Goal: Transaction & Acquisition: Purchase product/service

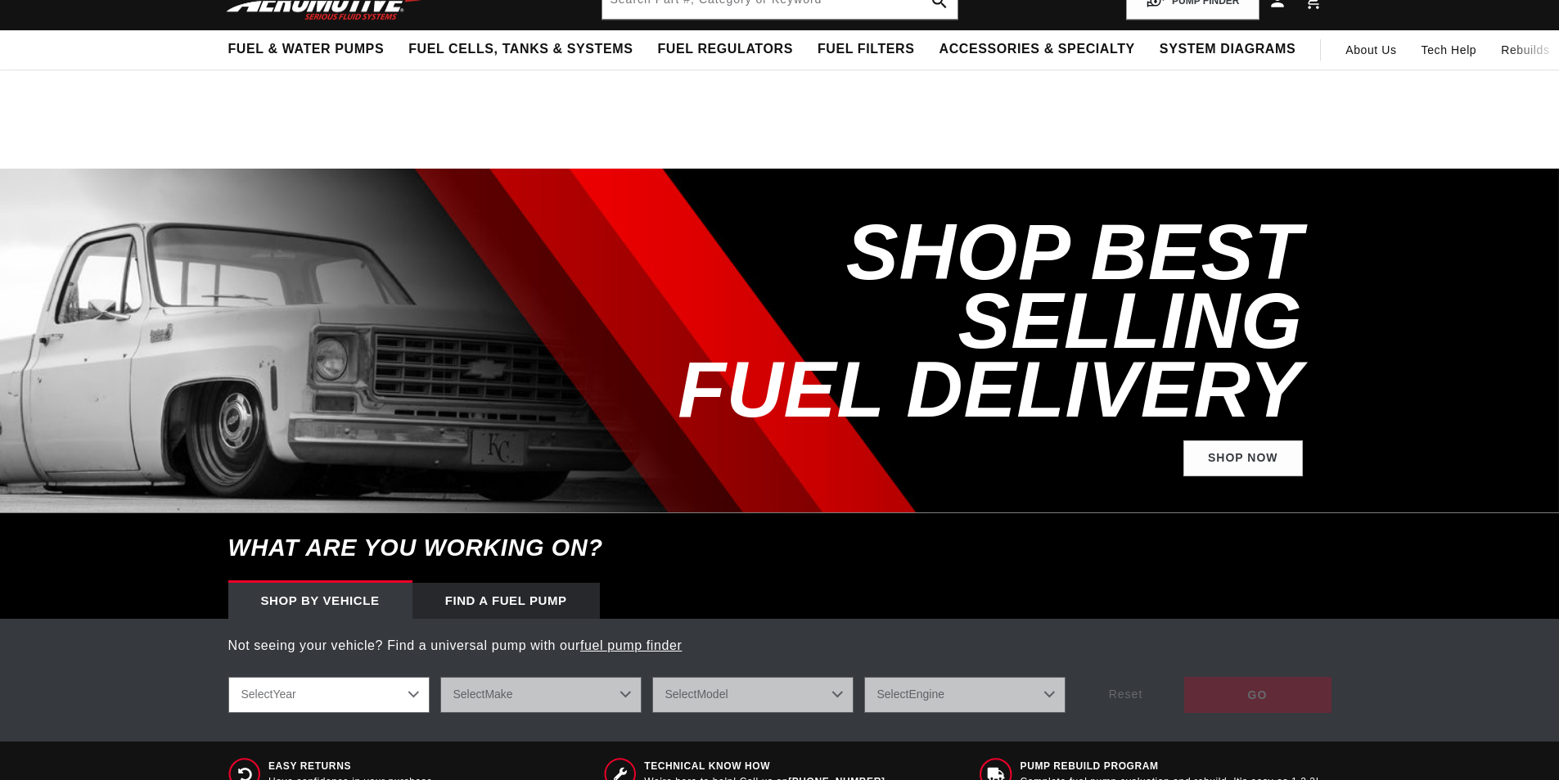
scroll to position [245, 0]
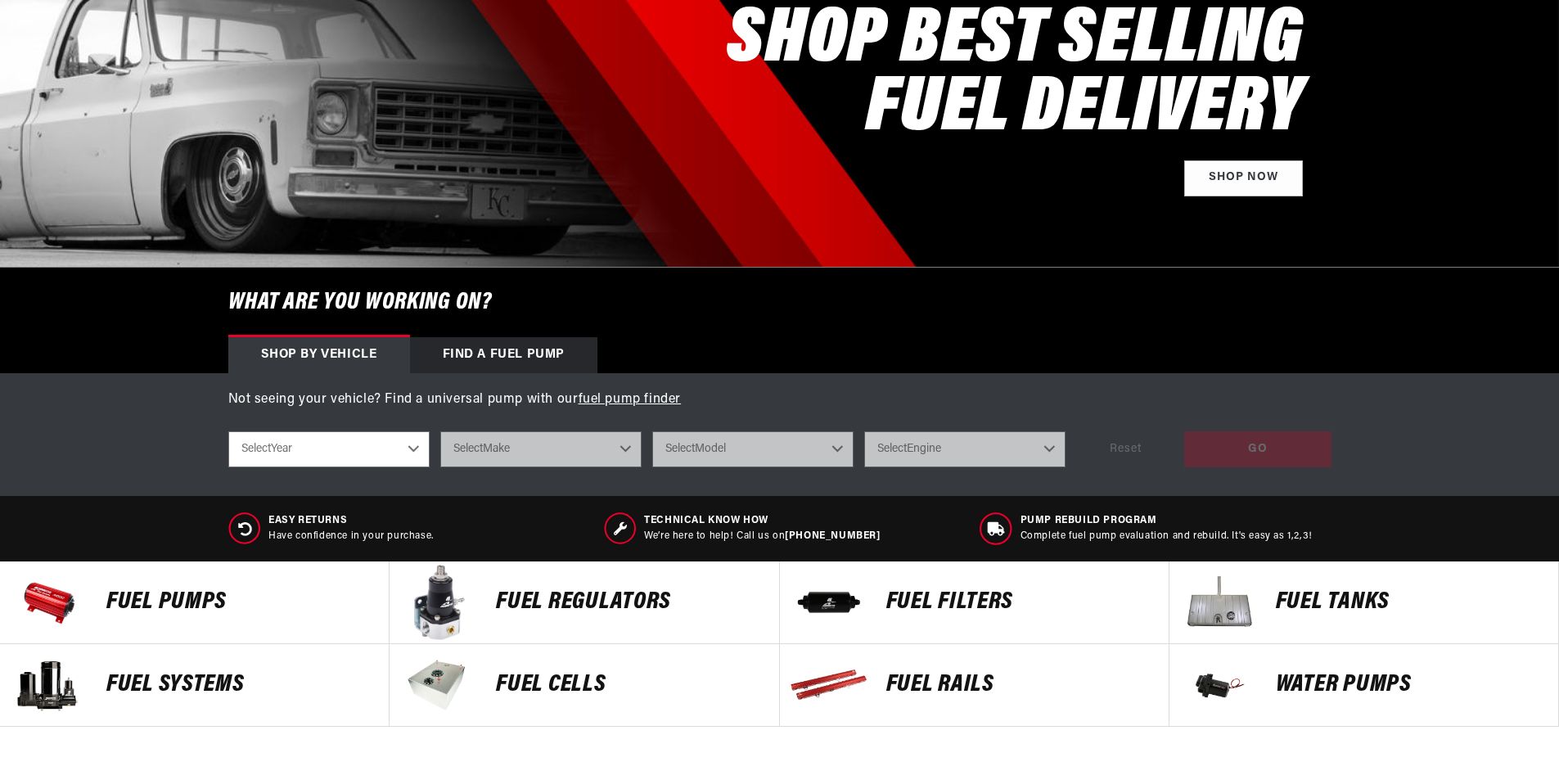
click at [349, 452] on select "Select Year 2023 2022 2021 2020 2019 2018 2017 2016 2015 2014 2013 2012 2011 20…" at bounding box center [328, 449] width 201 height 36
click at [349, 442] on select "Select Year 2023 2022 2021 2020 2019 2018 2017 2016 2015 2014 2013 2012 2011 20…" at bounding box center [328, 449] width 201 height 36
select select "2020"
click at [228, 431] on select "Select Year 2023 2022 2021 2020 2019 2018 2017 2016 2015 2014 2013 2012 2011 20…" at bounding box center [328, 449] width 201 height 36
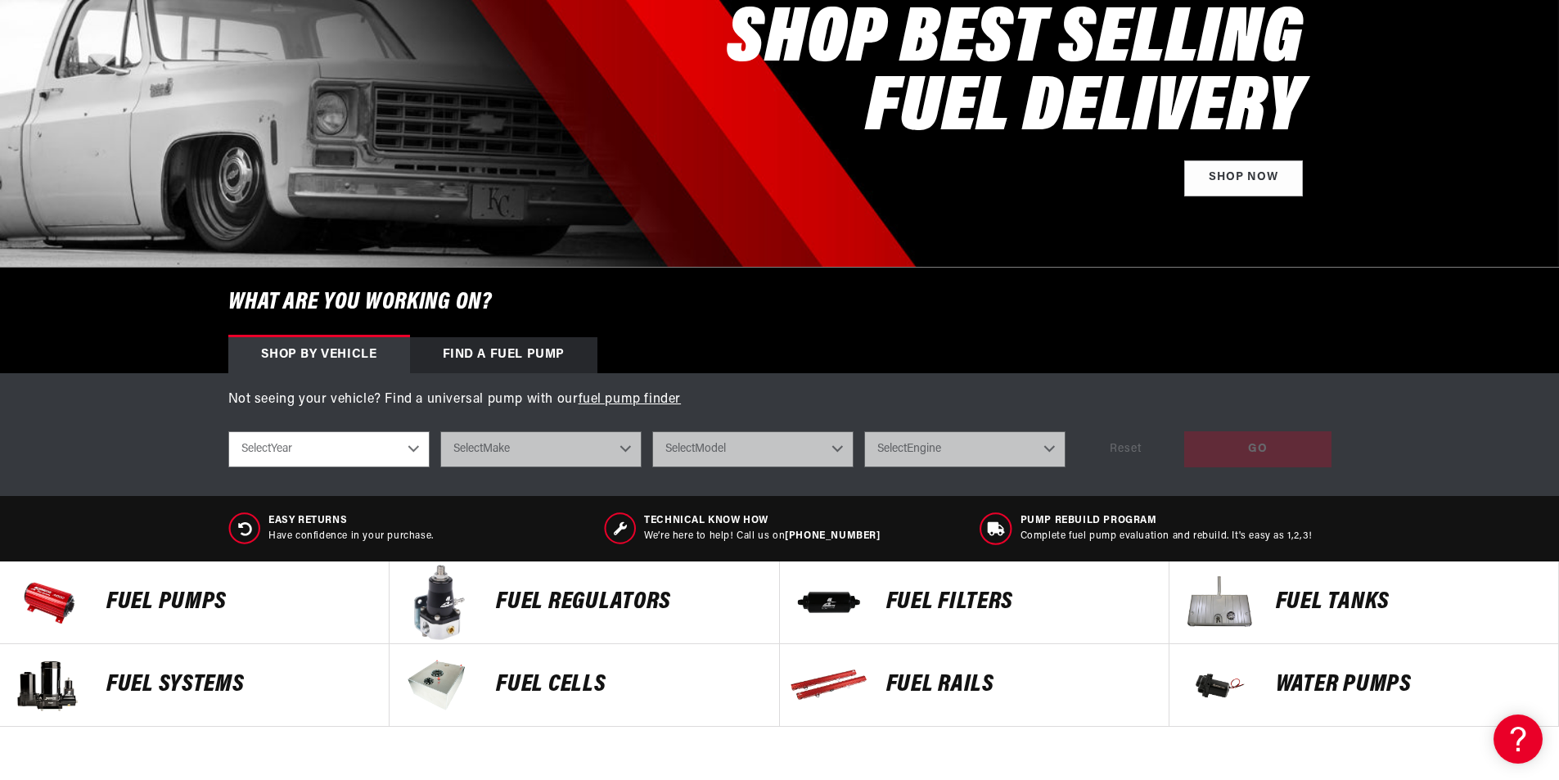
select select "2020"
click at [511, 457] on select "Select Make Chevrolet Dodge Ford GMC Jeep Subaru Yamaha" at bounding box center [540, 449] width 201 height 36
select select "GMC"
click at [440, 431] on select "Select Make Chevrolet Dodge Ford GMC Jeep Subaru Yamaha" at bounding box center [540, 449] width 201 height 36
select select "GMC"
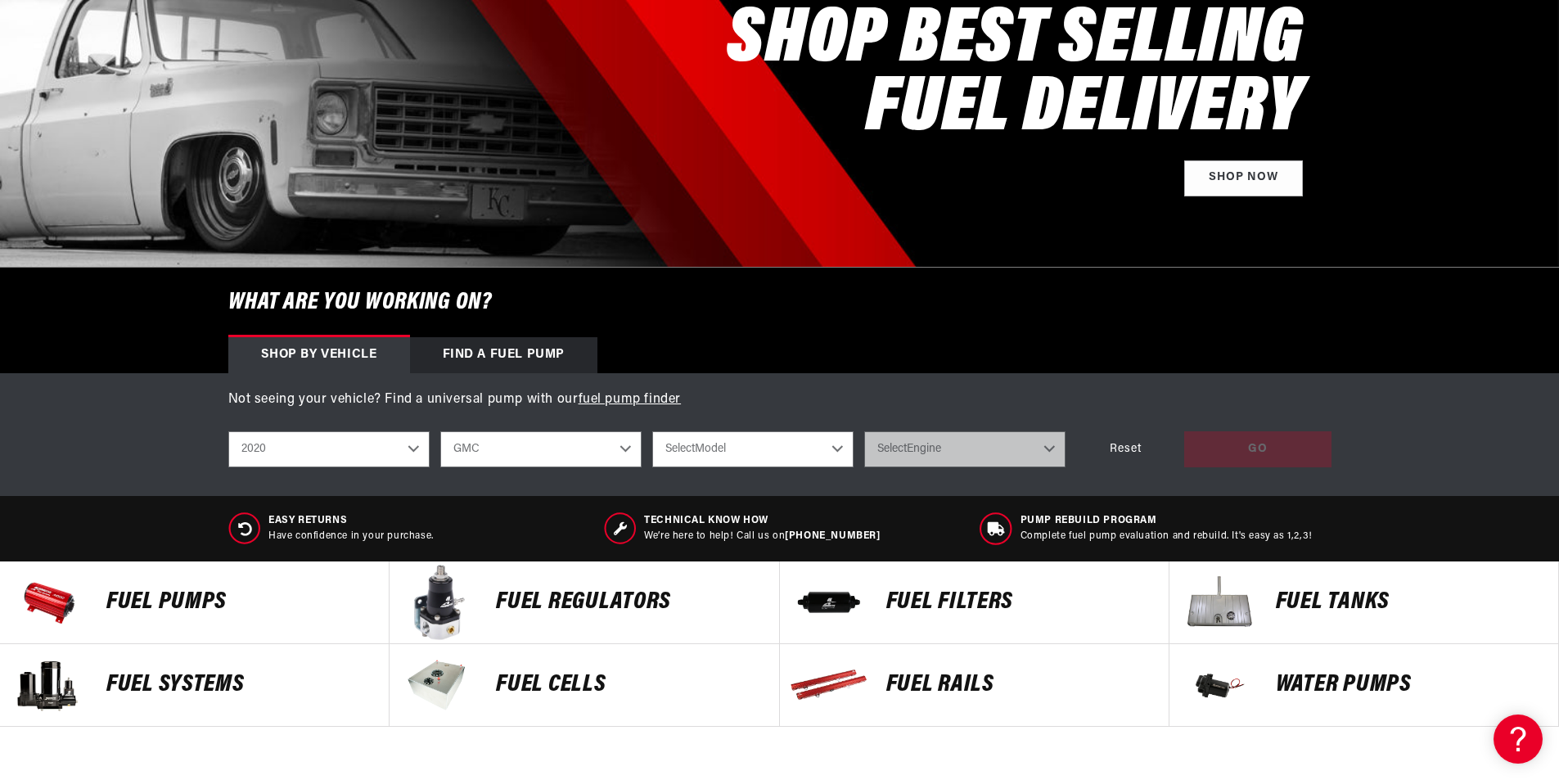
click at [709, 449] on select "Select Model Sierra 1500 Sierra 2500 HD" at bounding box center [752, 449] width 201 height 36
select select "Sierra-1500"
click at [652, 431] on select "Select Model Sierra 1500 Sierra 2500 HD" at bounding box center [752, 449] width 201 height 36
select select "Sierra-1500"
click at [964, 452] on select "Select Engine 5.3L 6.2L" at bounding box center [964, 449] width 201 height 36
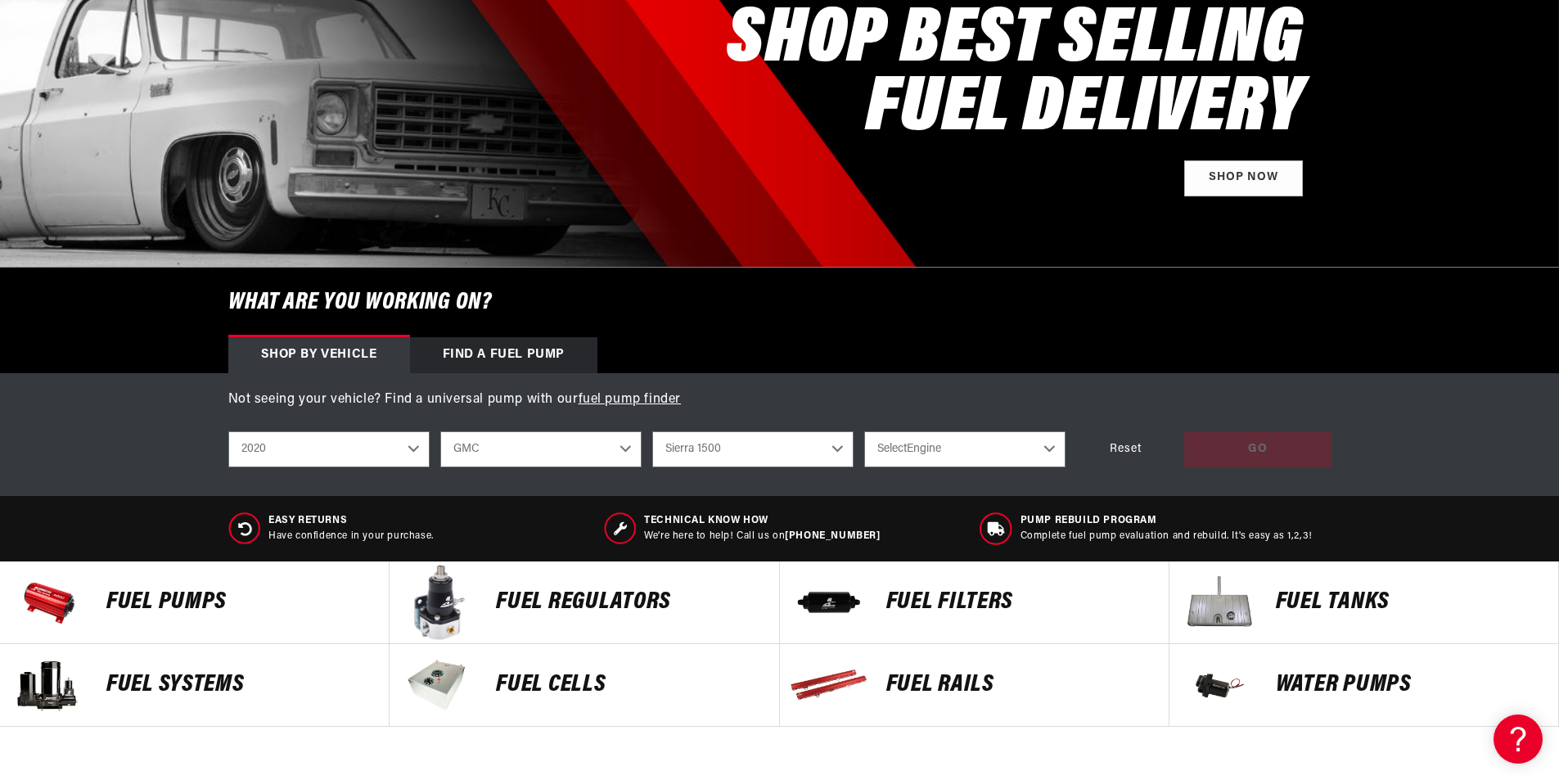
select select "6.2L"
click at [864, 431] on select "Select Engine 5.3L 6.2L" at bounding box center [964, 449] width 201 height 36
select select "6.2L"
click at [1234, 448] on div "GO" at bounding box center [1257, 449] width 147 height 37
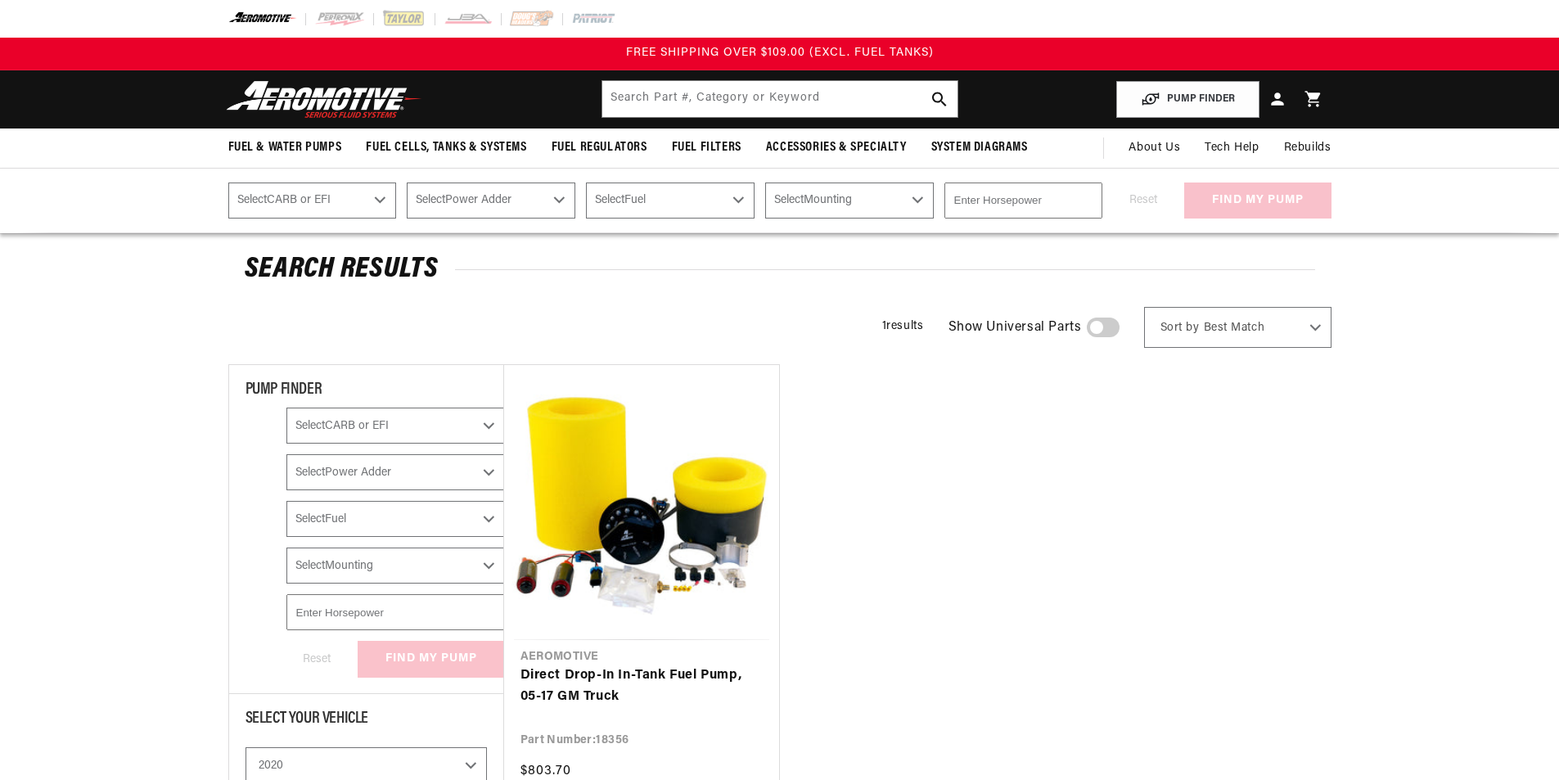
select select "2020"
select select "GMC"
select select "6.2L"
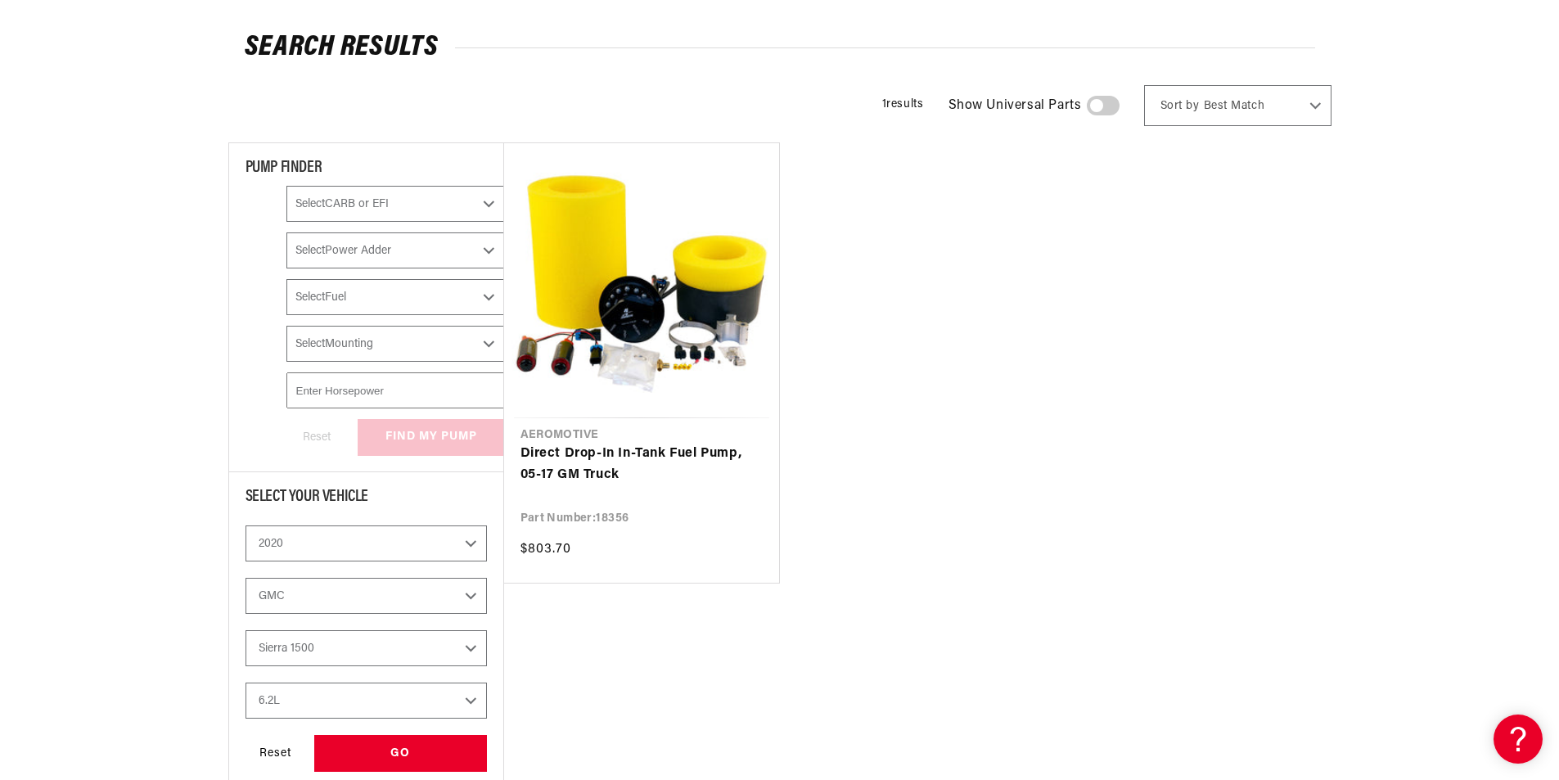
scroll to position [245, 0]
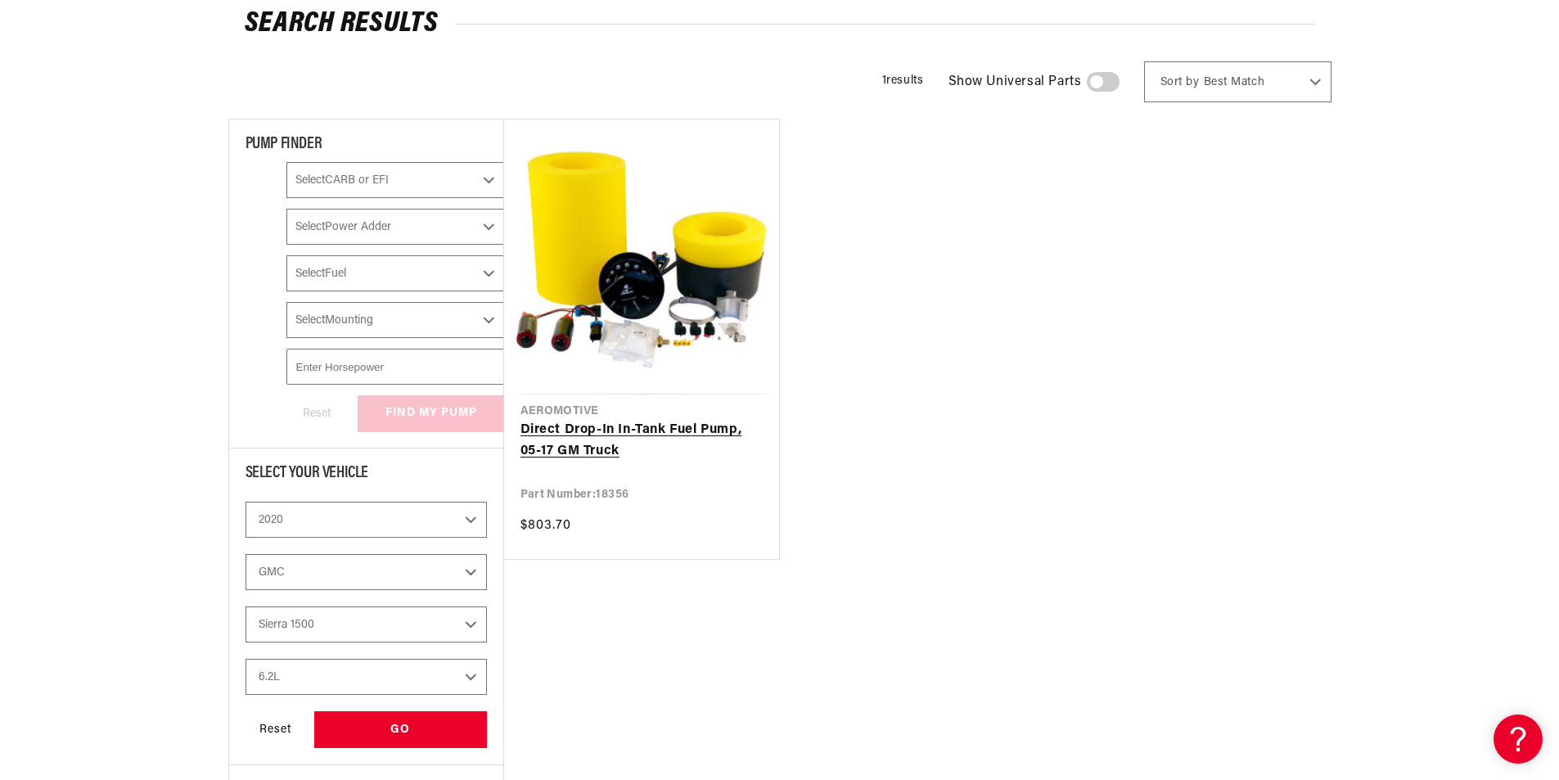
click at [628, 420] on link "Direct Drop-In In-Tank Fuel Pump, 05-17 GM Truck" at bounding box center [641, 441] width 242 height 42
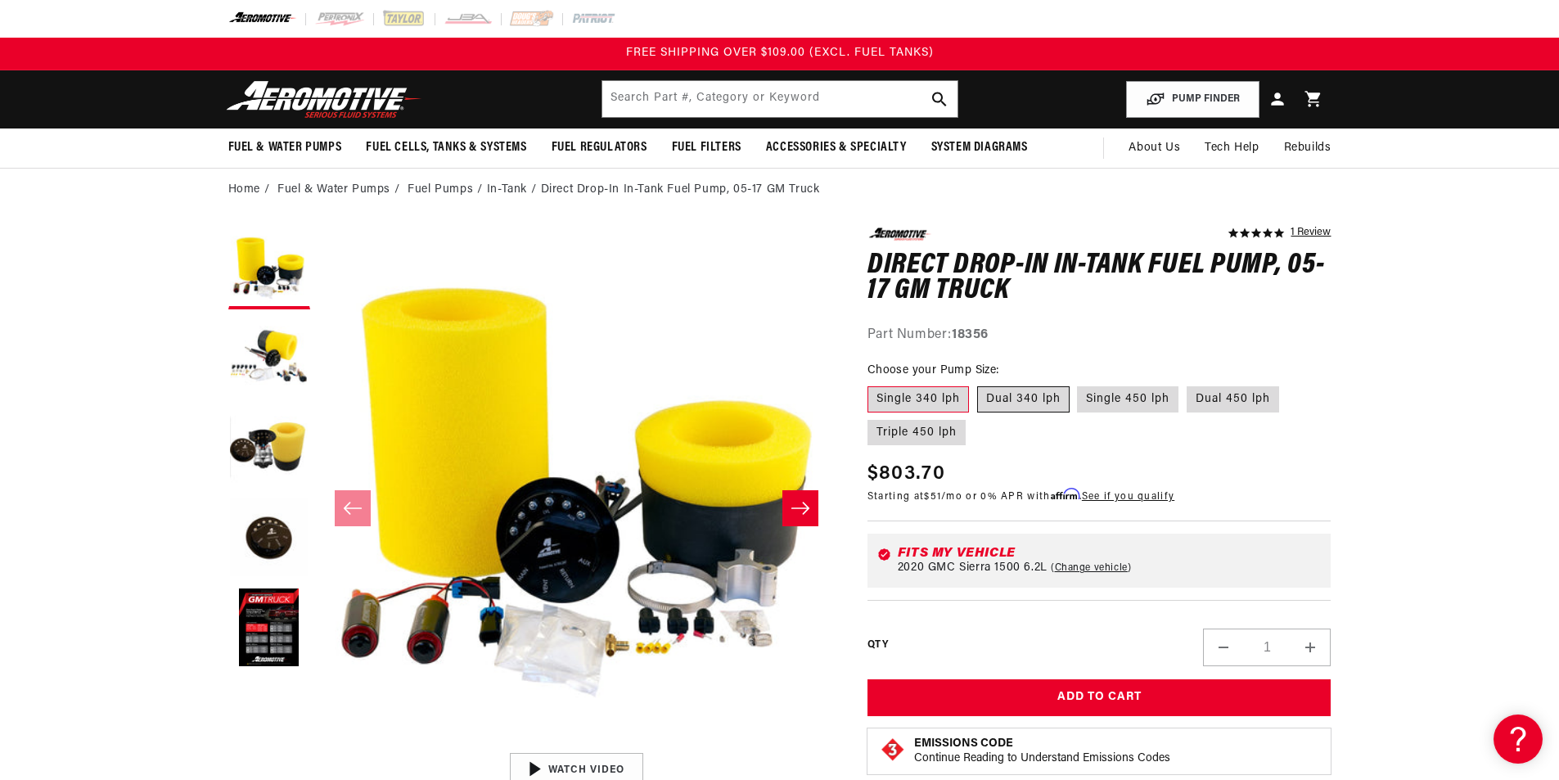
click at [1015, 394] on label "Dual 340 lph" at bounding box center [1023, 399] width 92 height 26
click at [978, 384] on input "Dual 340 lph" at bounding box center [977, 383] width 1 height 1
radio input "true"
click at [315, 83] on img at bounding box center [324, 99] width 205 height 38
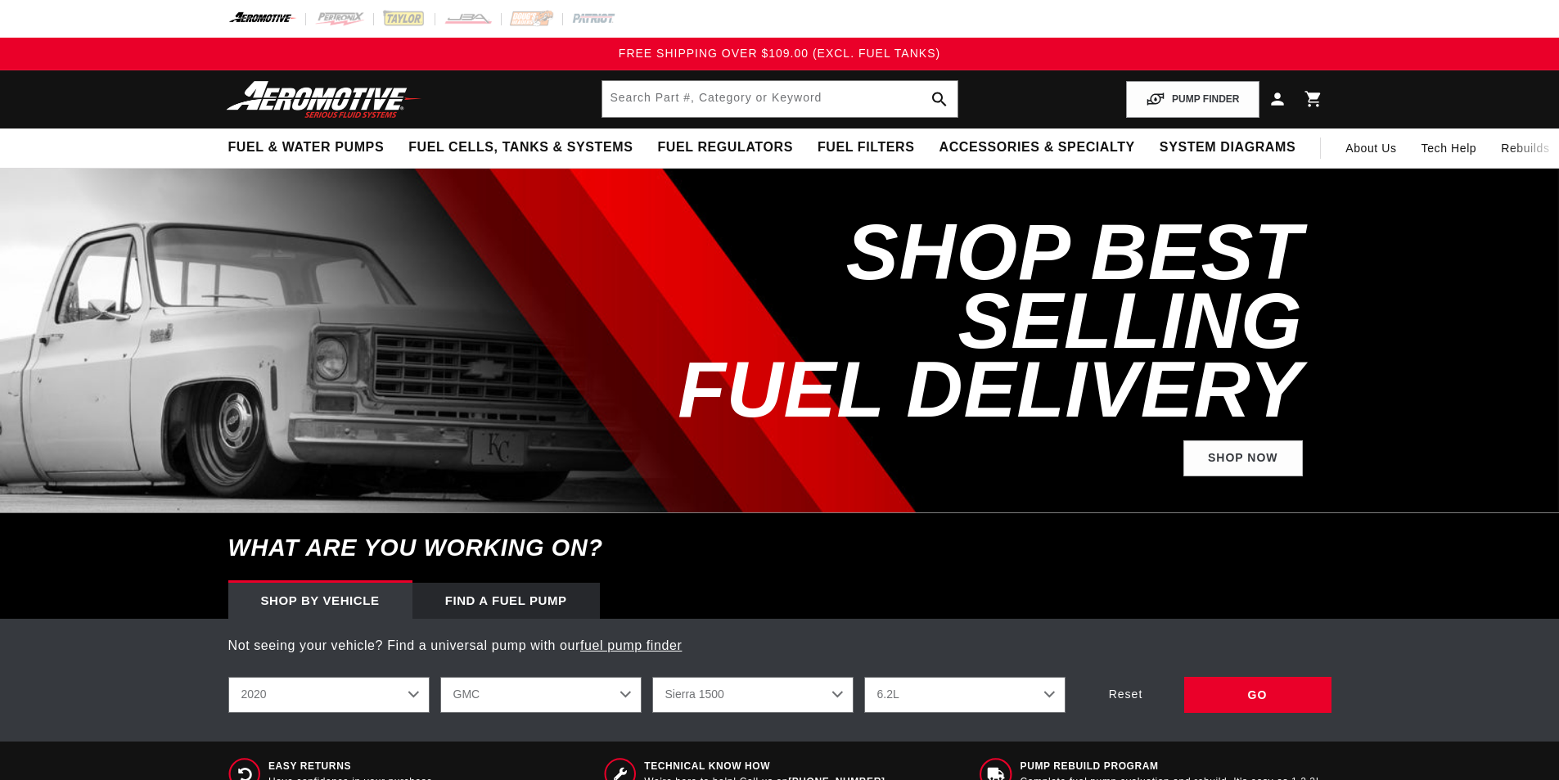
select select "2020"
select select "GMC"
select select "6.2L"
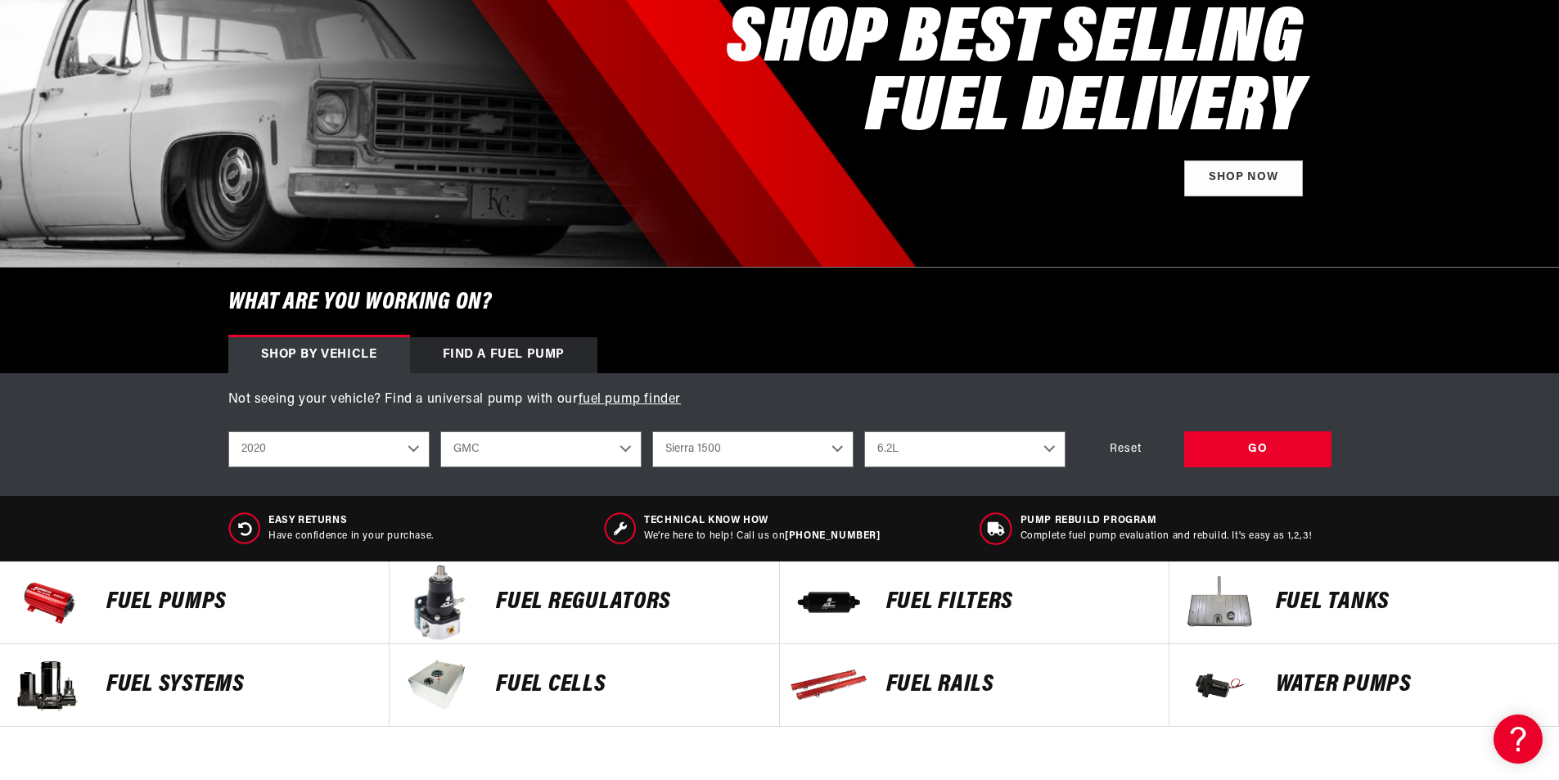
click at [317, 444] on select "2023 2022 2021 2020 2019 2018 2017 2016 2015 2014 2013 2012 2011 2010 2009 2008…" at bounding box center [328, 449] width 201 height 36
click at [228, 431] on select "2023 2022 2021 2020 2019 2018 2017 2016 2015 2014 2013 2012 2011 2010 2009 2008…" at bounding box center [328, 449] width 201 height 36
select select "2022"
select select "Make"
select select "Model"
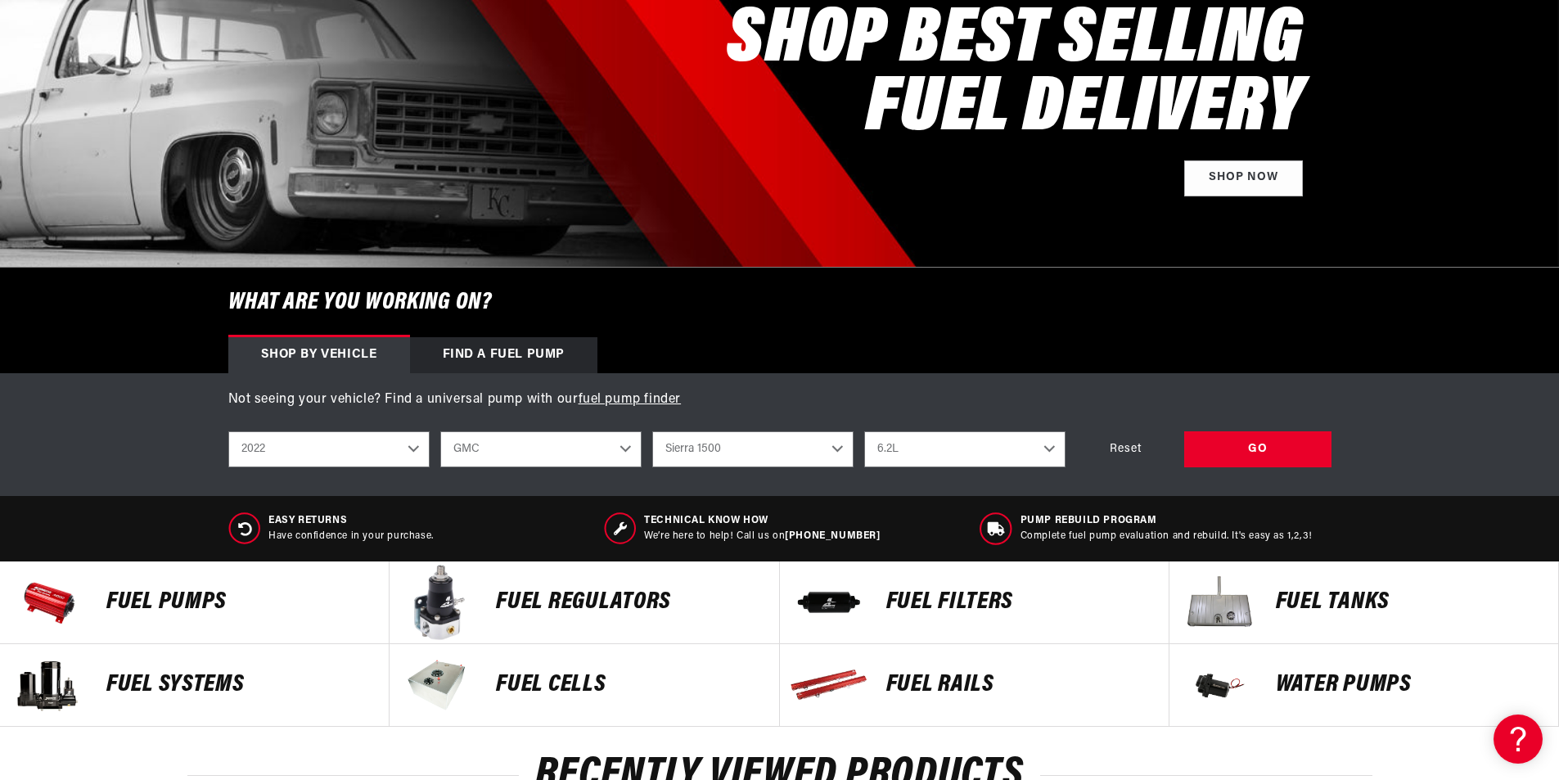
select select "Engine"
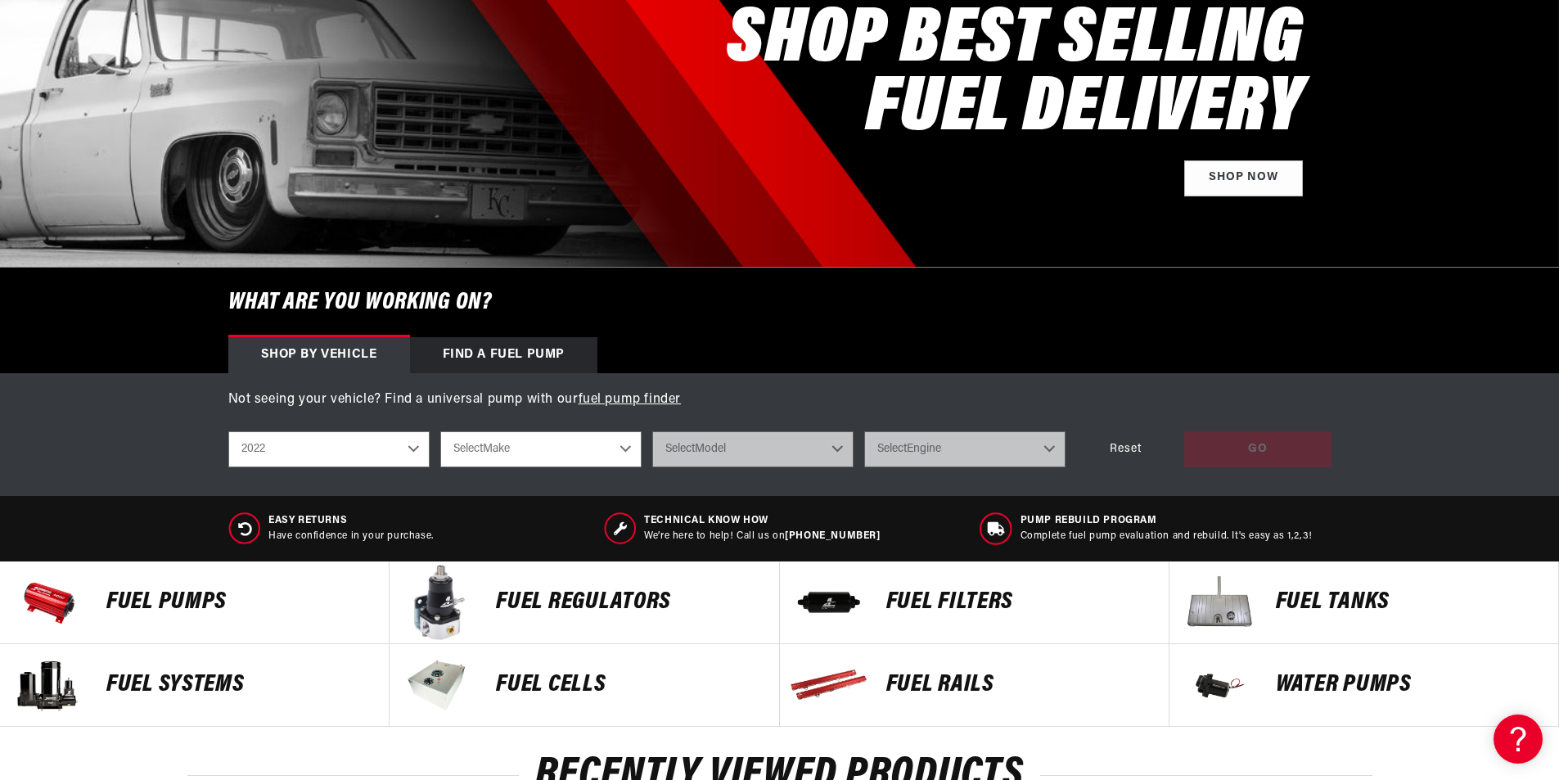
click at [497, 446] on select "Select Make Chevrolet Dodge Ford Jeep" at bounding box center [540, 449] width 201 height 36
select select "Chevrolet"
click at [440, 431] on select "Select Make Chevrolet Dodge Ford Jeep" at bounding box center [540, 449] width 201 height 36
select select "Chevrolet"
click at [756, 455] on select "Select Model Camaro" at bounding box center [752, 449] width 201 height 36
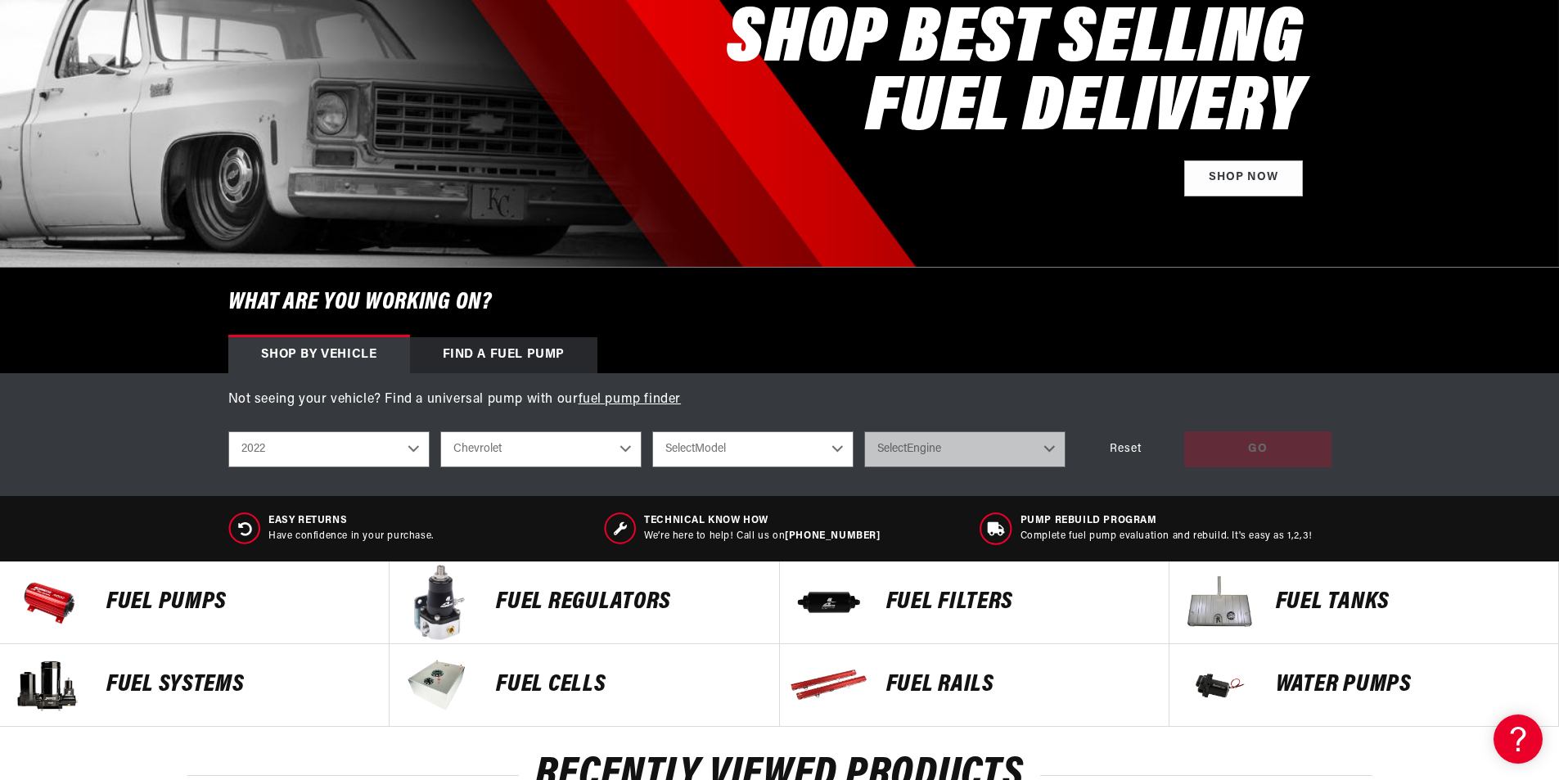
select select "Camaro"
click at [652, 431] on select "Select Model Camaro" at bounding box center [752, 449] width 201 height 36
select select "Camaro"
click at [981, 443] on select "Select Engine 2.0L 6.2L" at bounding box center [964, 449] width 201 height 36
select select "6.2L"
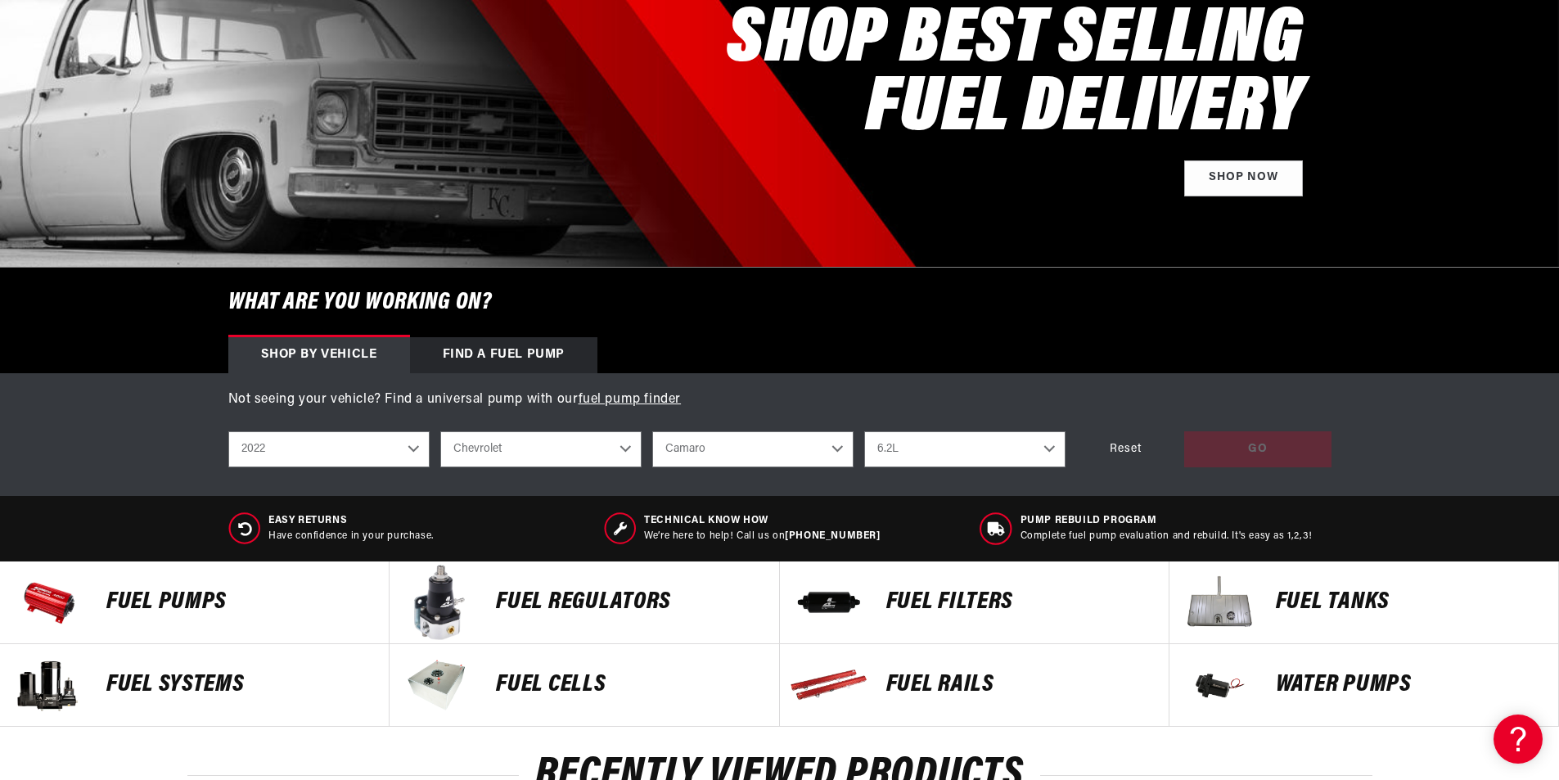
click at [864, 431] on select "Select Engine 2.0L 6.2L" at bounding box center [964, 449] width 201 height 36
select select "6.2L"
click at [1260, 449] on div "GO" at bounding box center [1257, 449] width 147 height 37
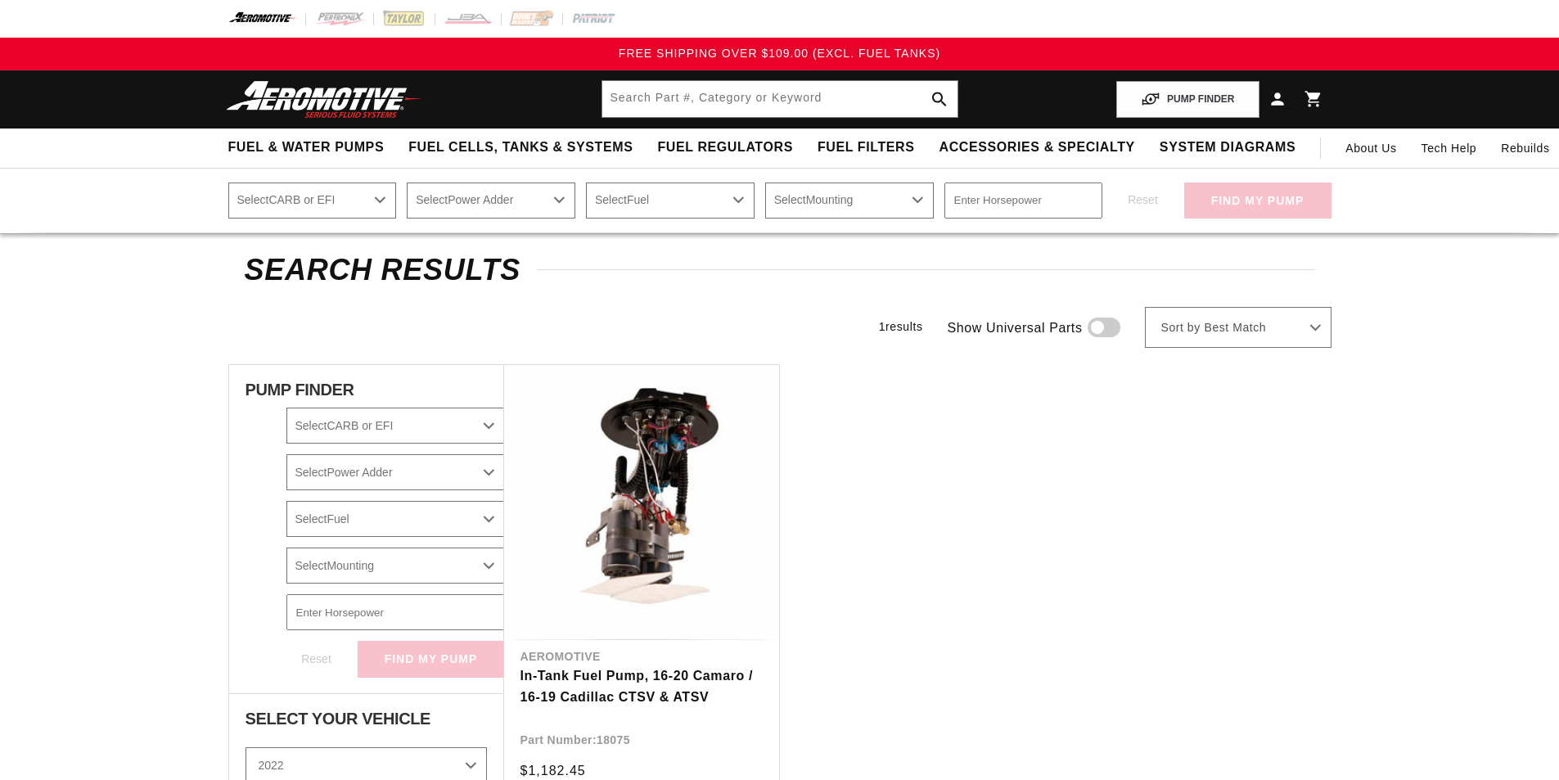
select select "2022"
select select "6.2L"
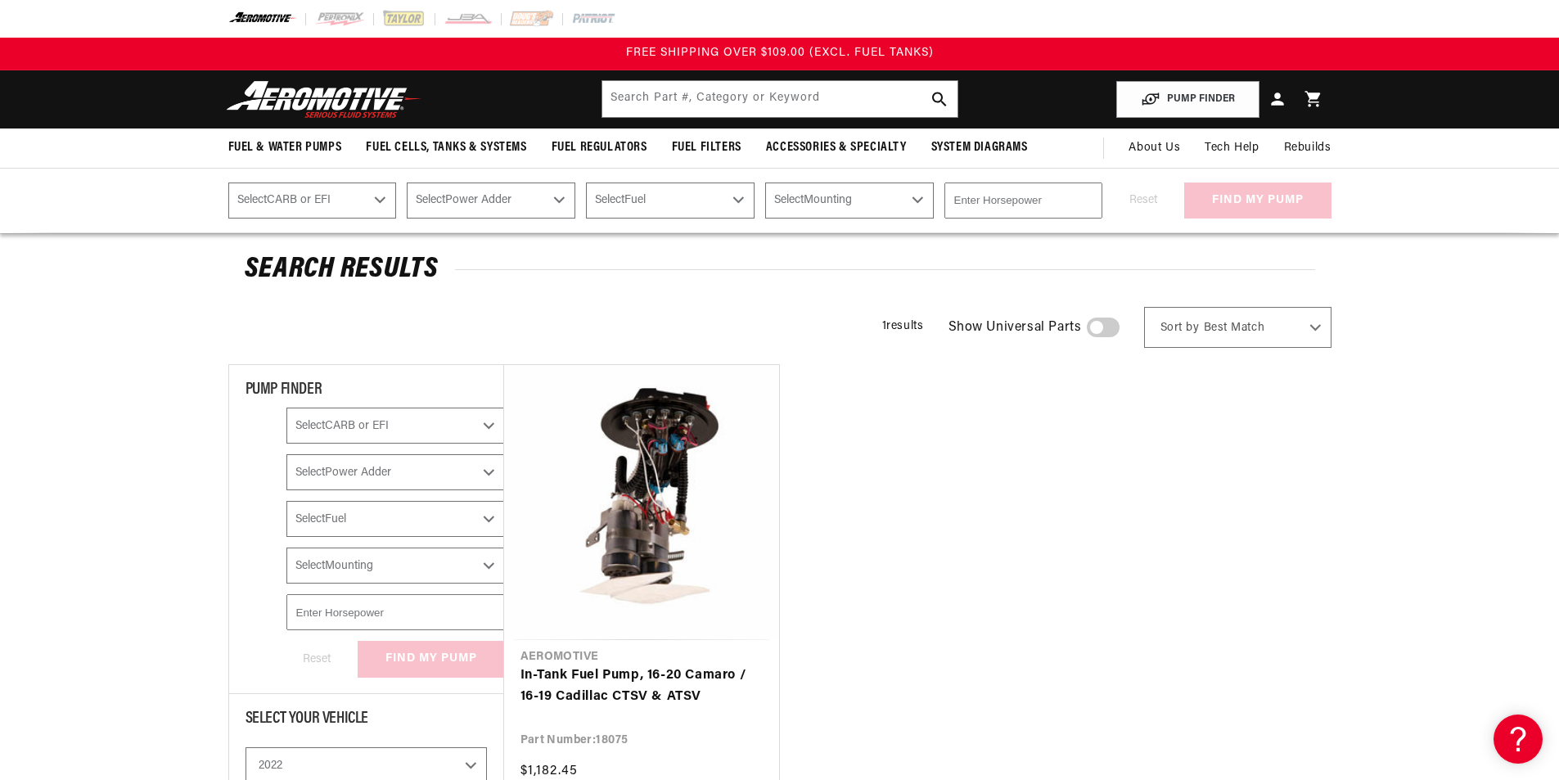
scroll to position [245, 0]
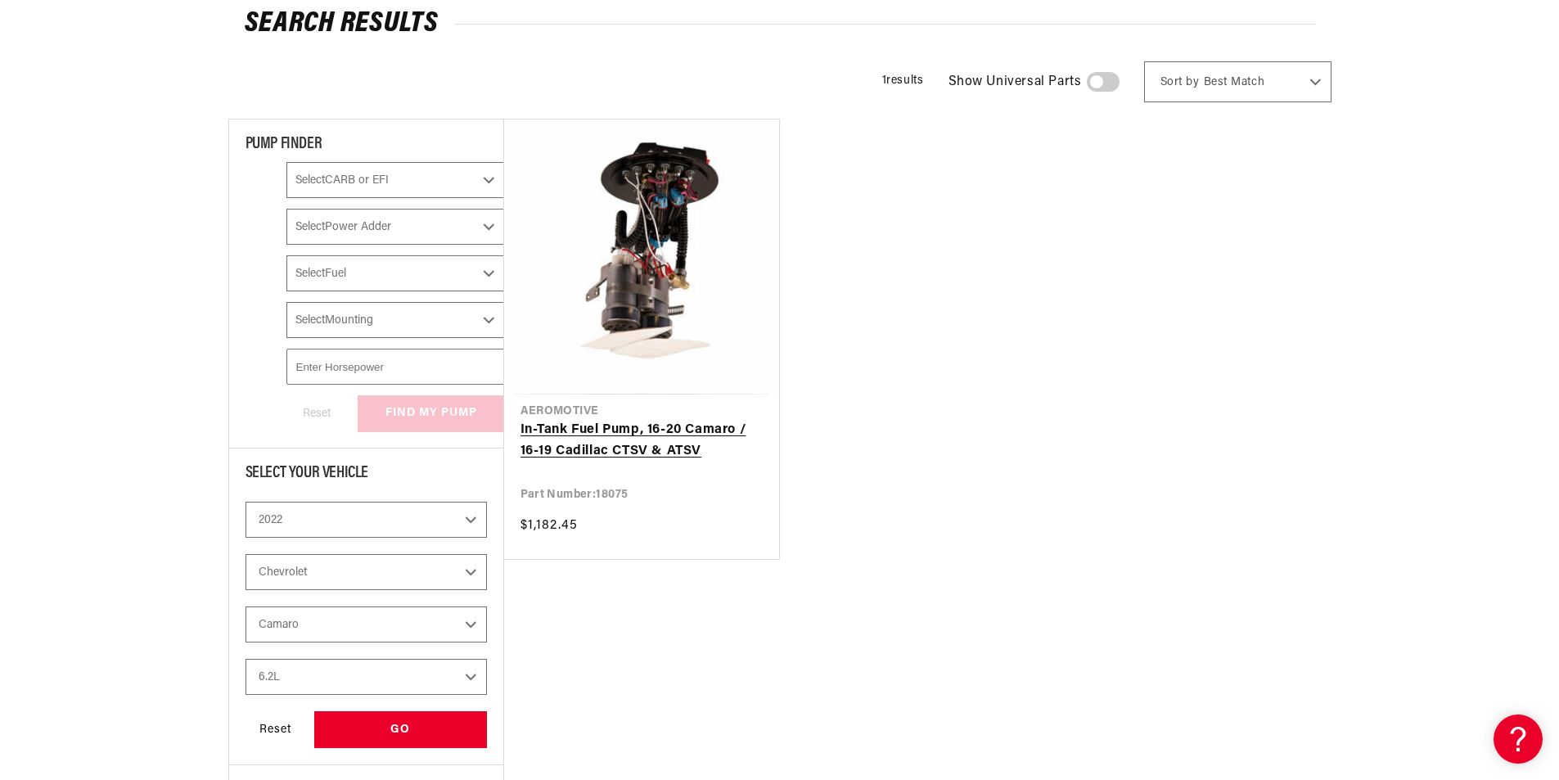
click at [603, 439] on link "In-Tank Fuel Pump, 16-20 Camaro / 16-19 Cadillac CTSV & ATSV" at bounding box center [641, 441] width 242 height 42
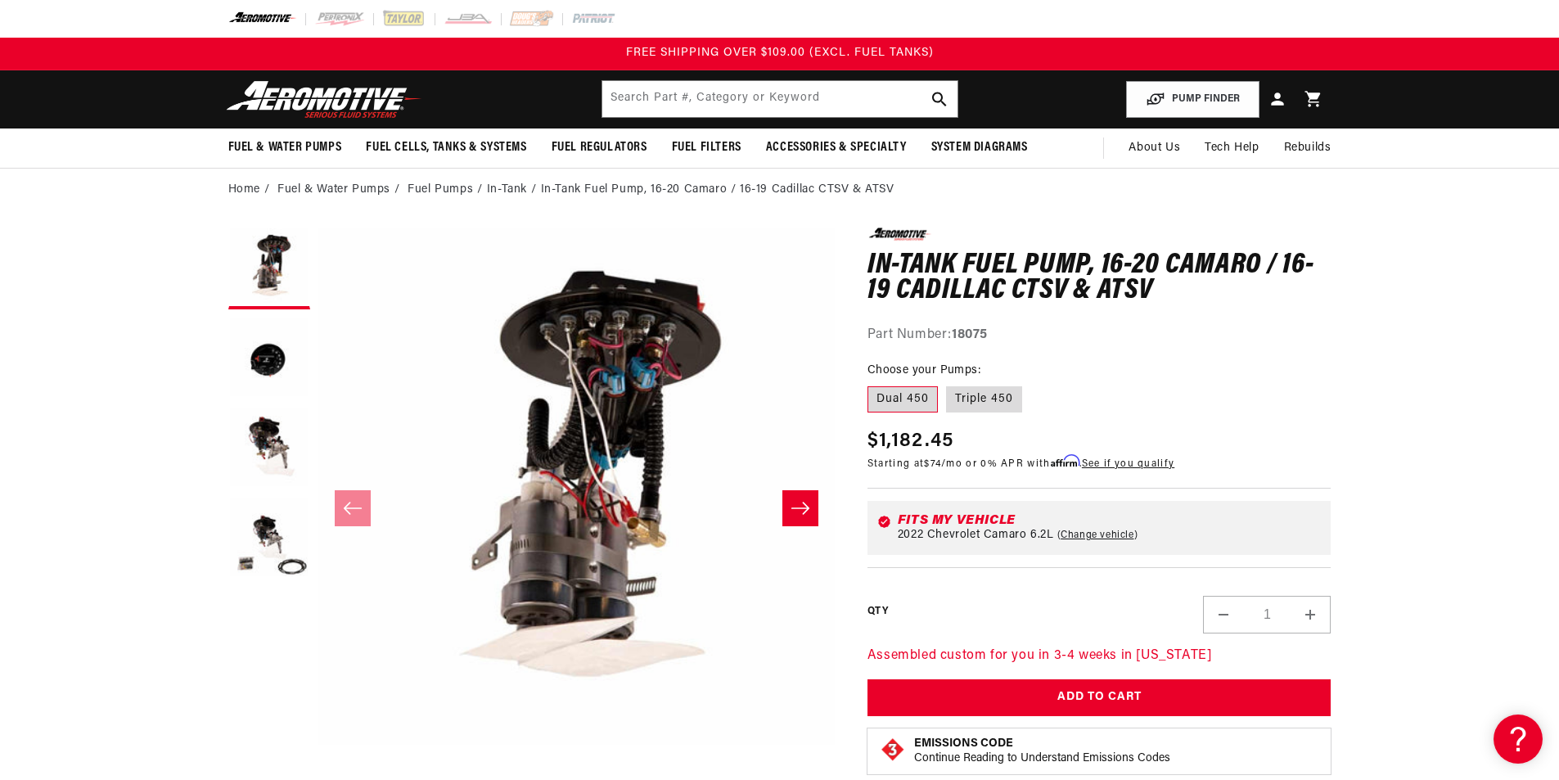
click at [801, 500] on icon "Slide right" at bounding box center [800, 508] width 20 height 16
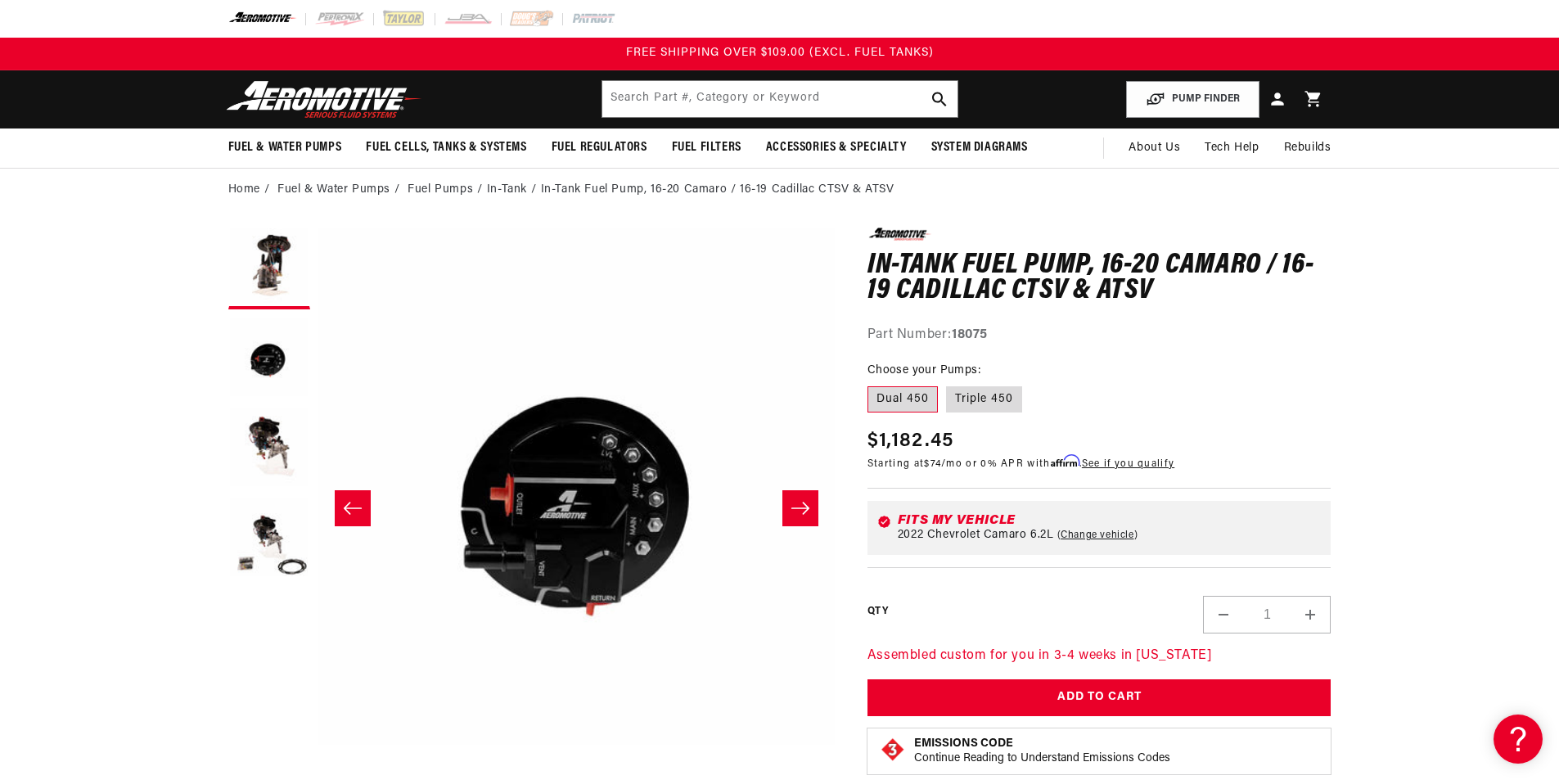
scroll to position [0, 516]
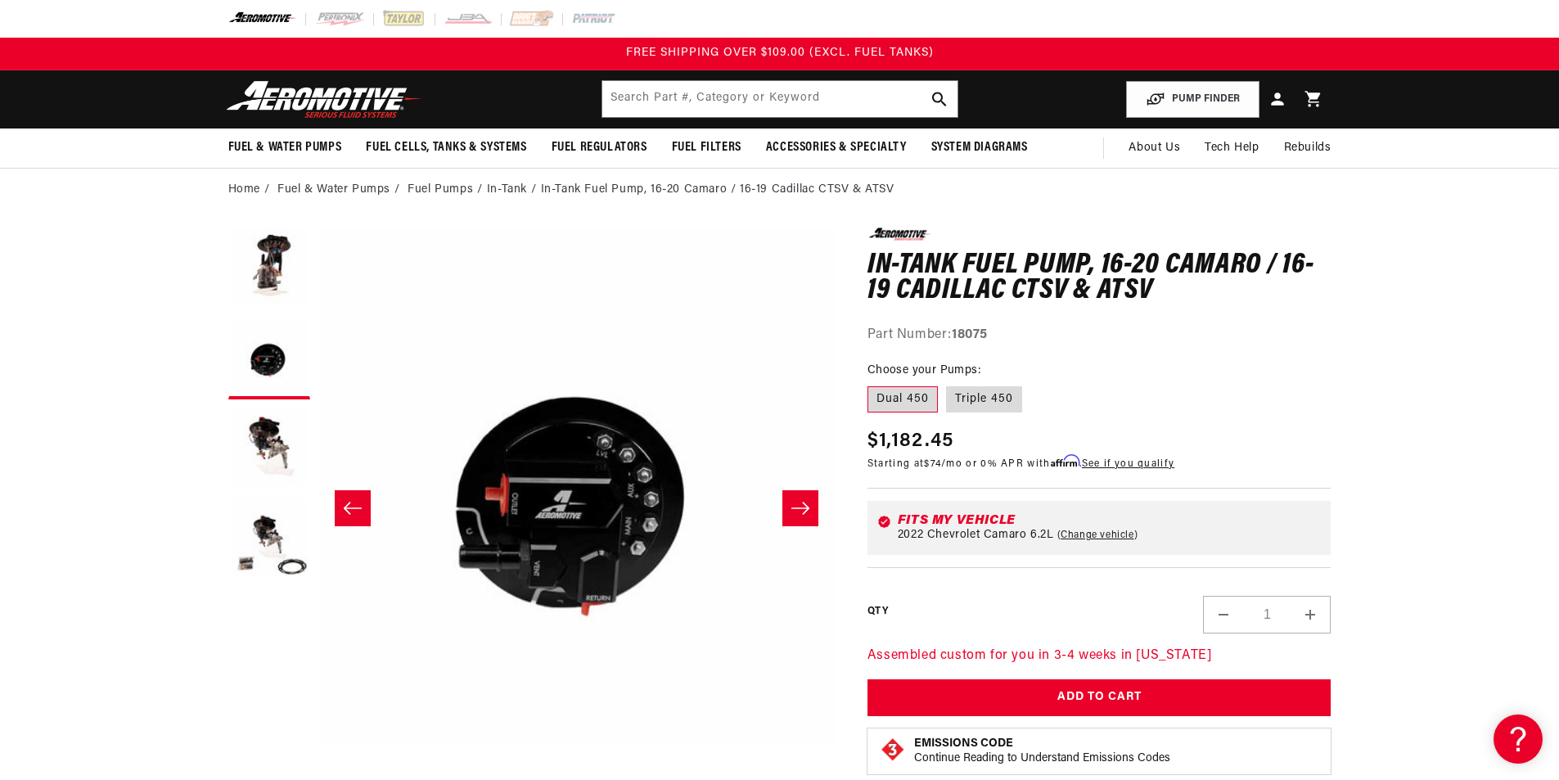
click at [800, 506] on icon "Slide right" at bounding box center [800, 508] width 20 height 16
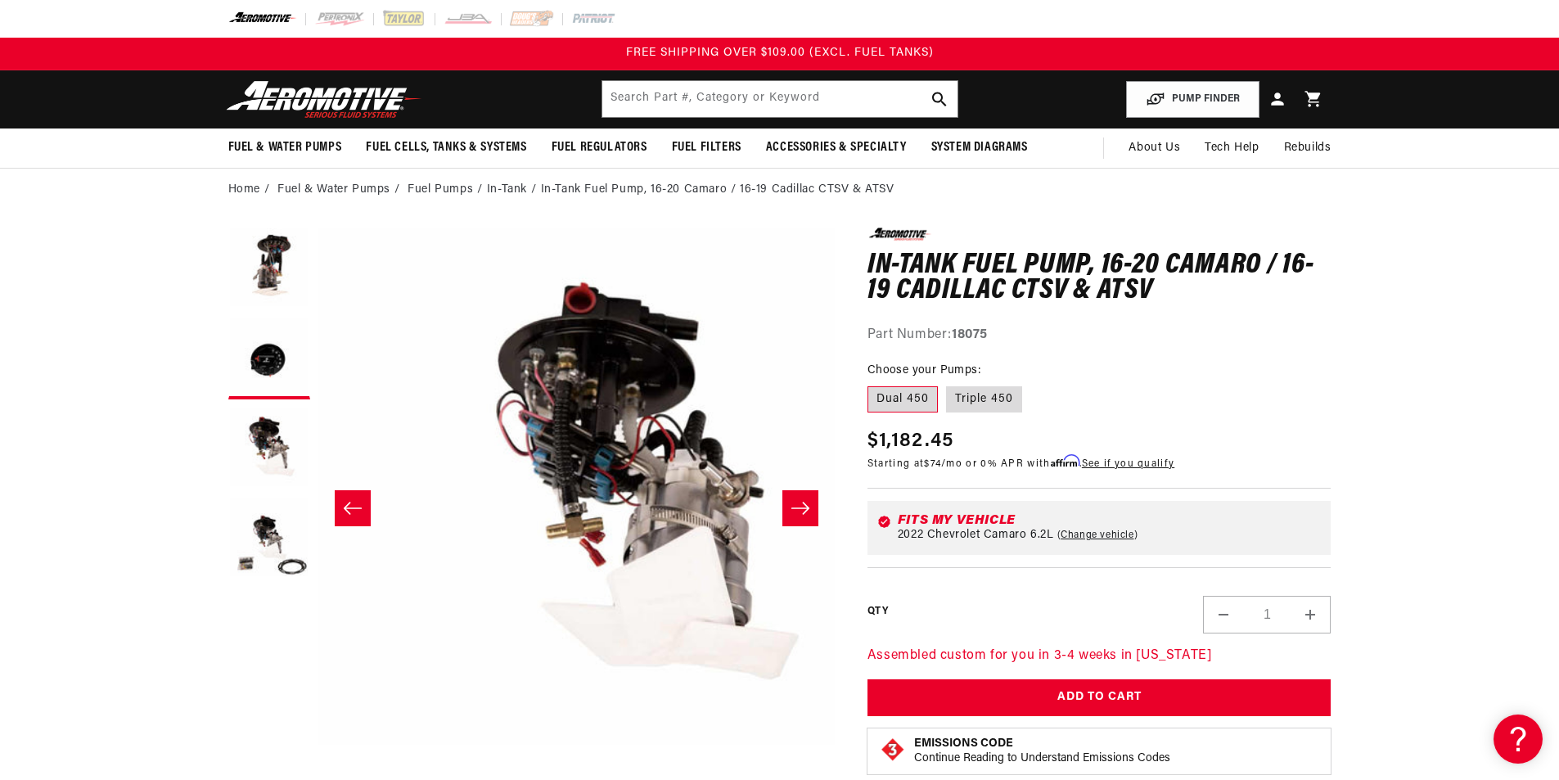
scroll to position [0, 1033]
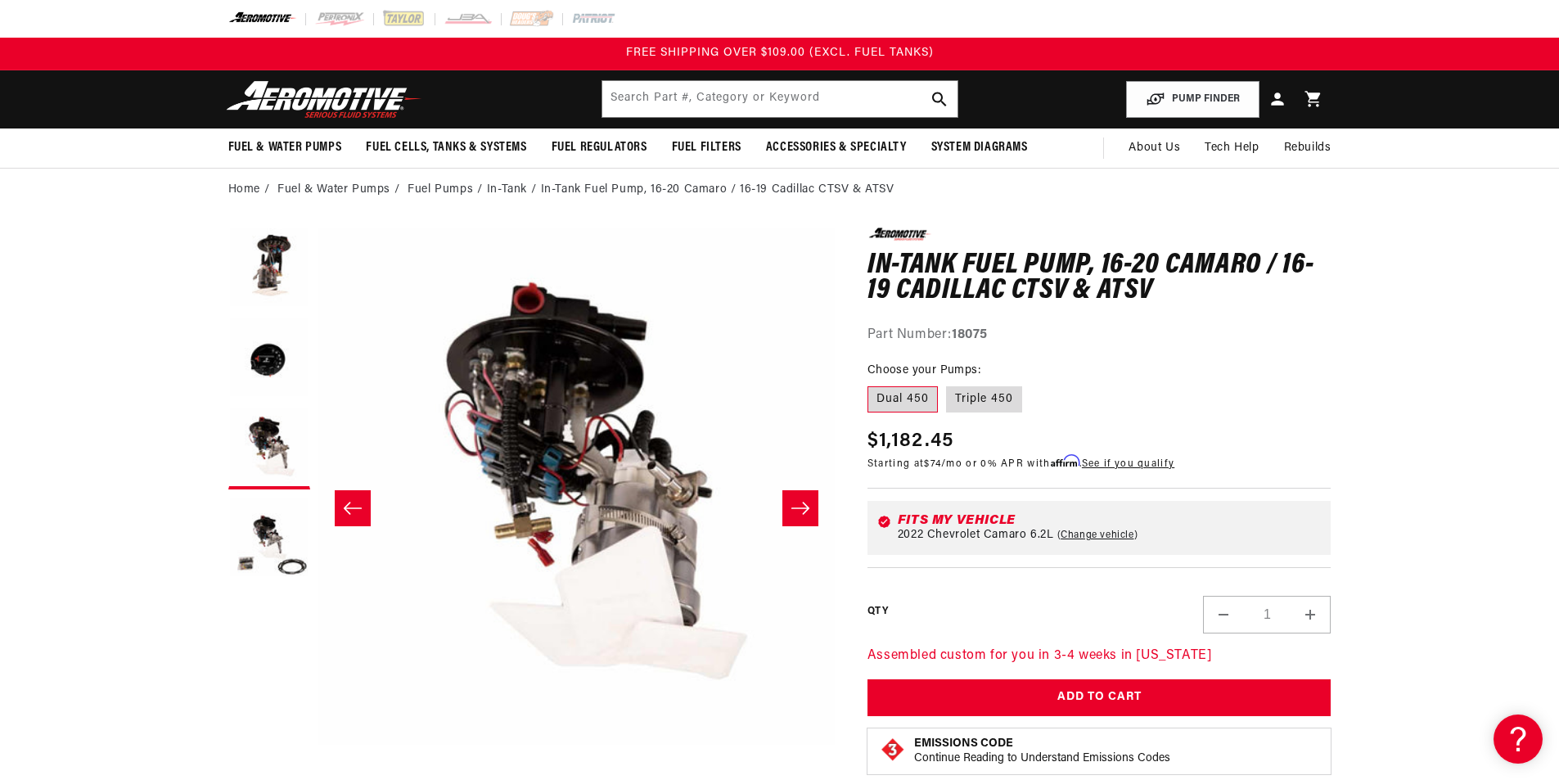
click at [800, 506] on icon "Slide right" at bounding box center [800, 508] width 20 height 16
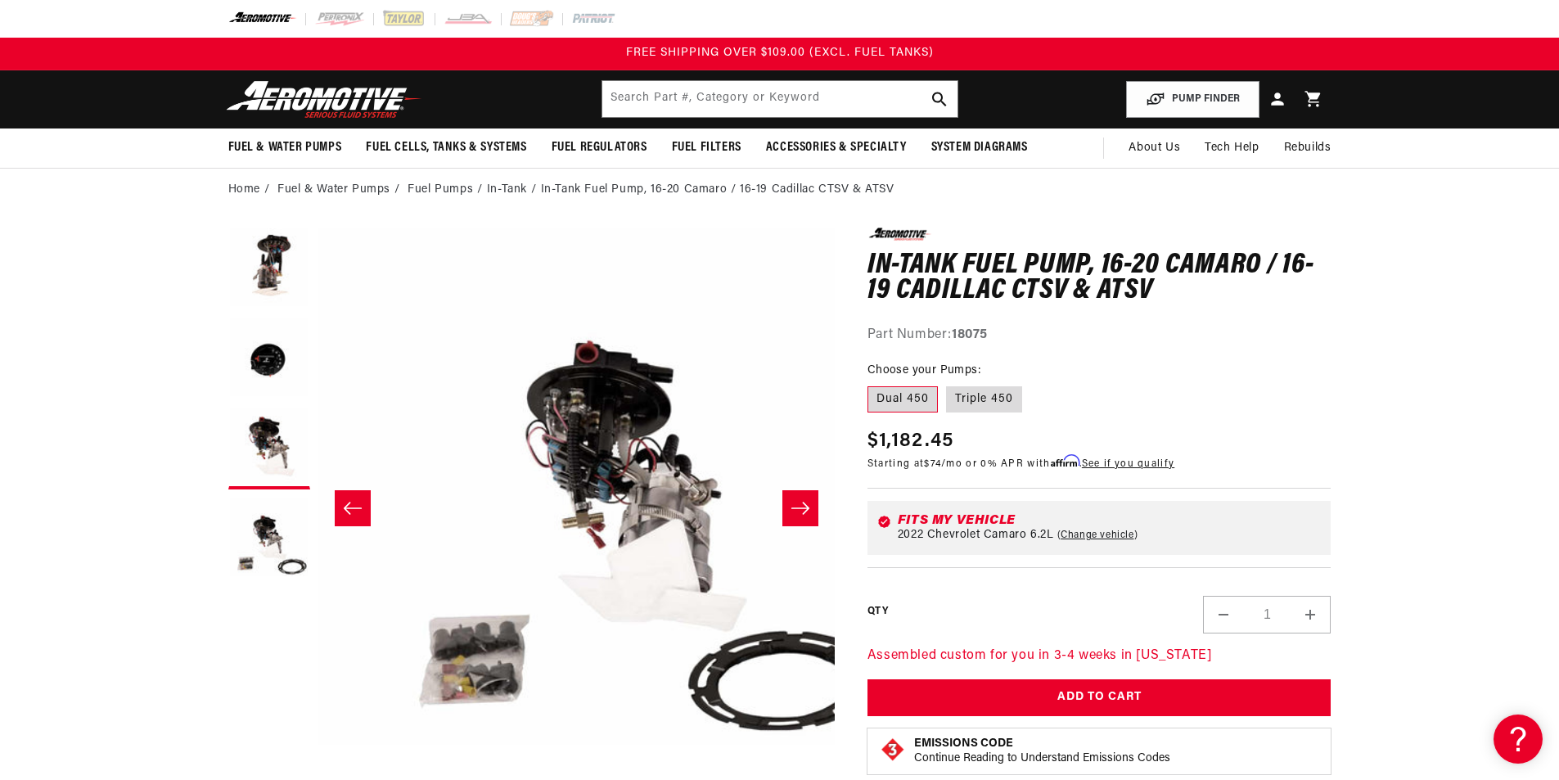
scroll to position [0, 1550]
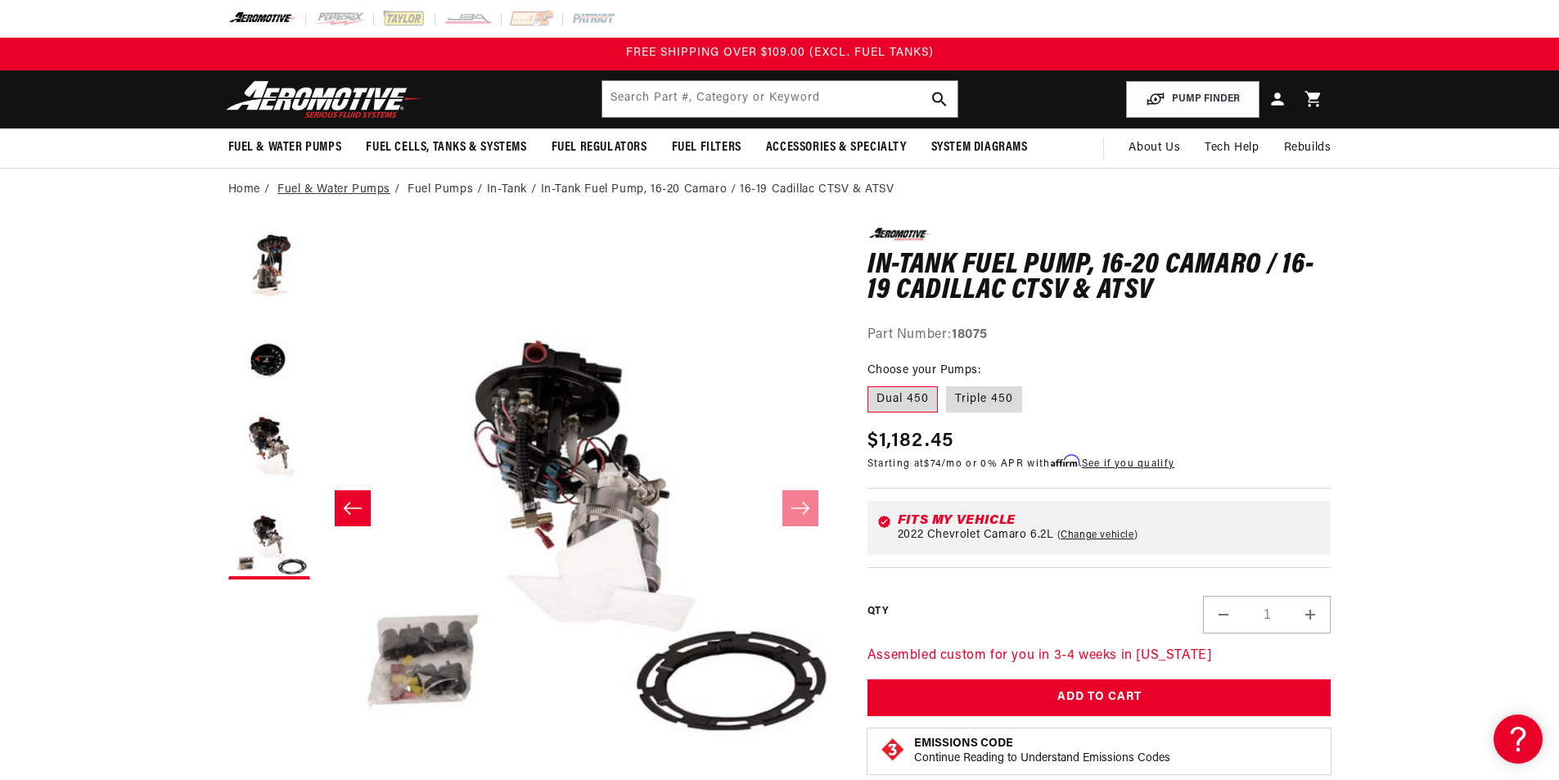
click at [343, 189] on link "Fuel & Water Pumps" at bounding box center [333, 190] width 113 height 18
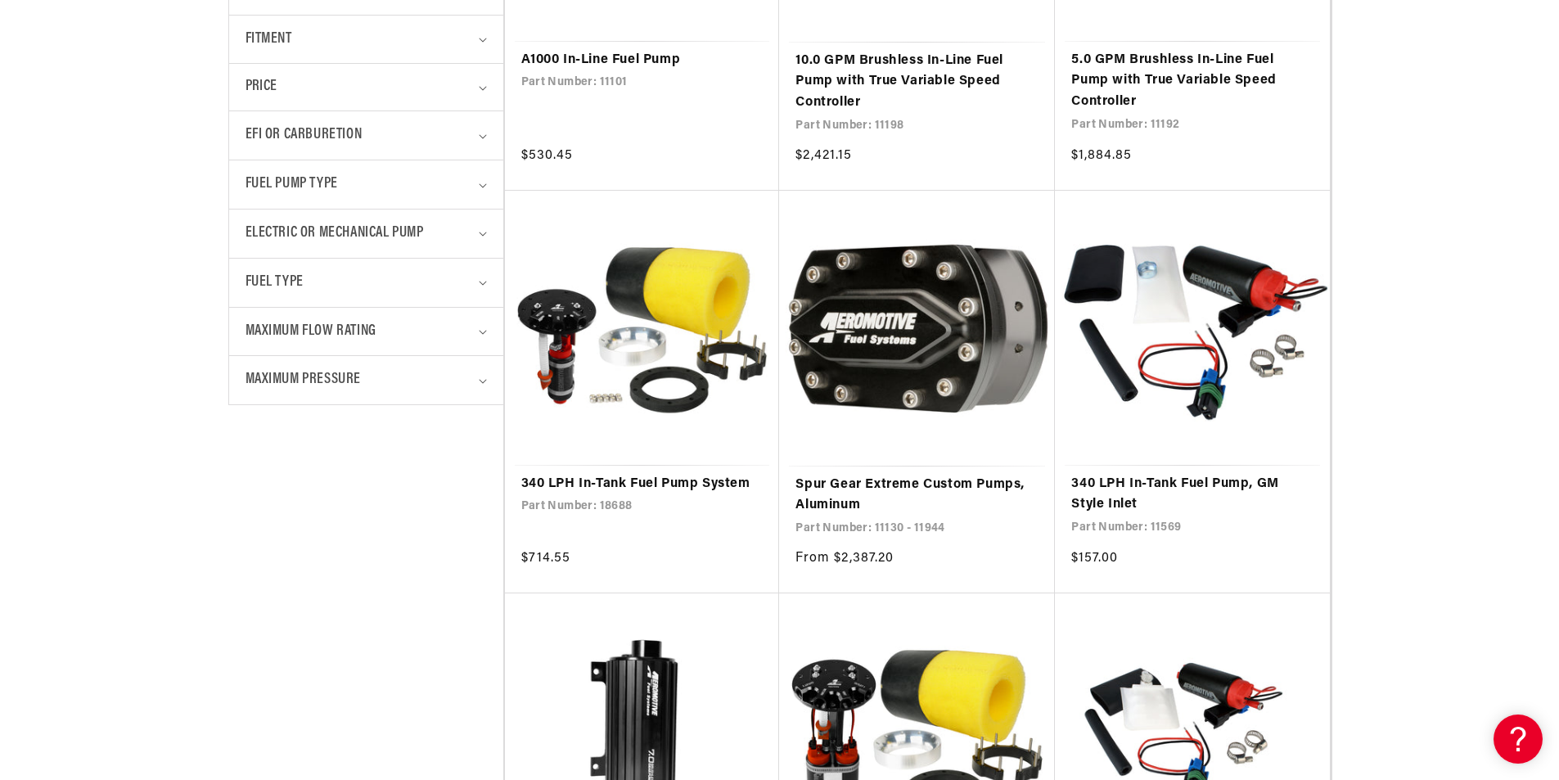
scroll to position [736, 0]
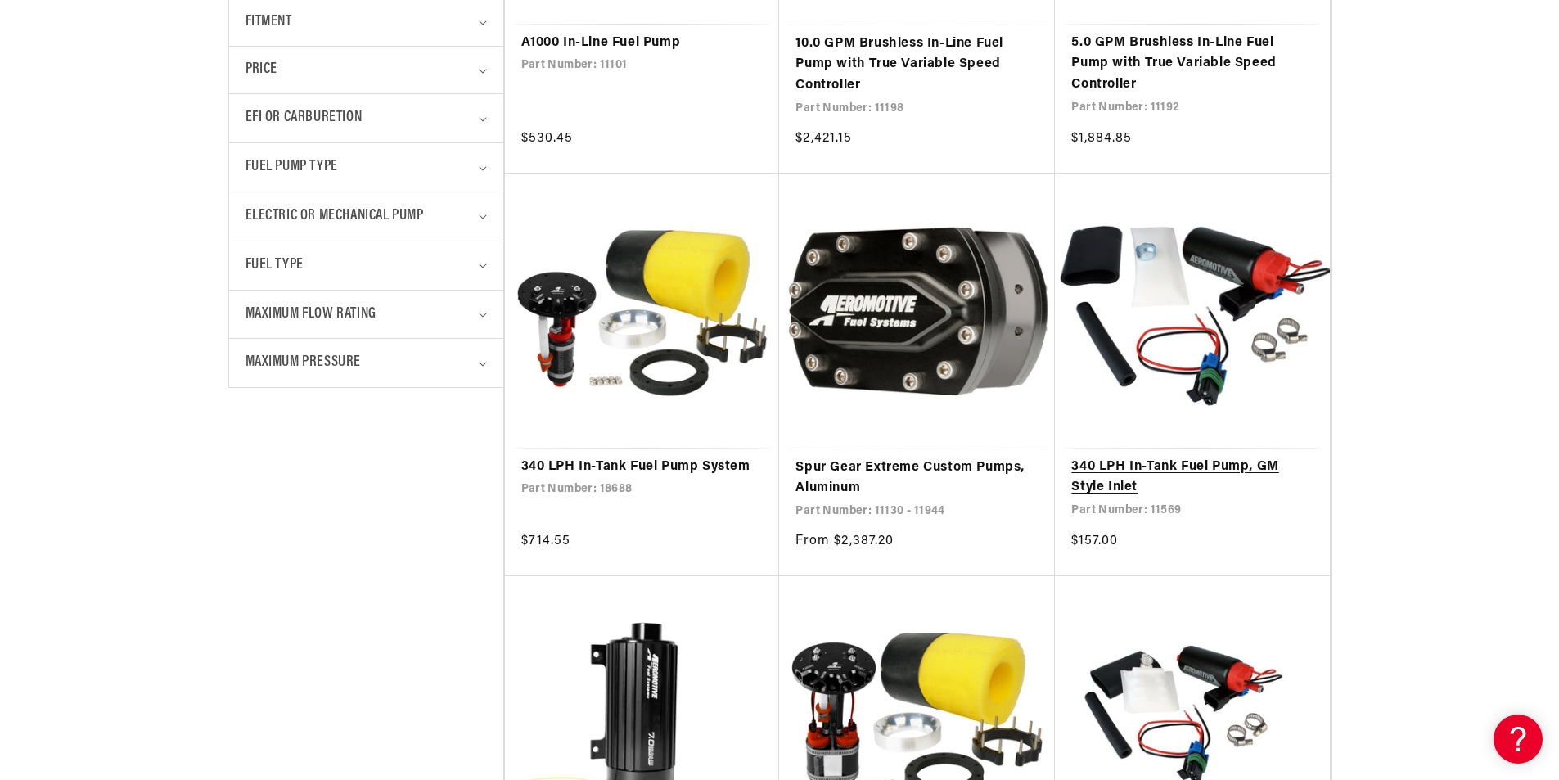
click at [1118, 469] on link "340 LPH In-Tank Fuel Pump, GM Style Inlet" at bounding box center [1192, 478] width 242 height 42
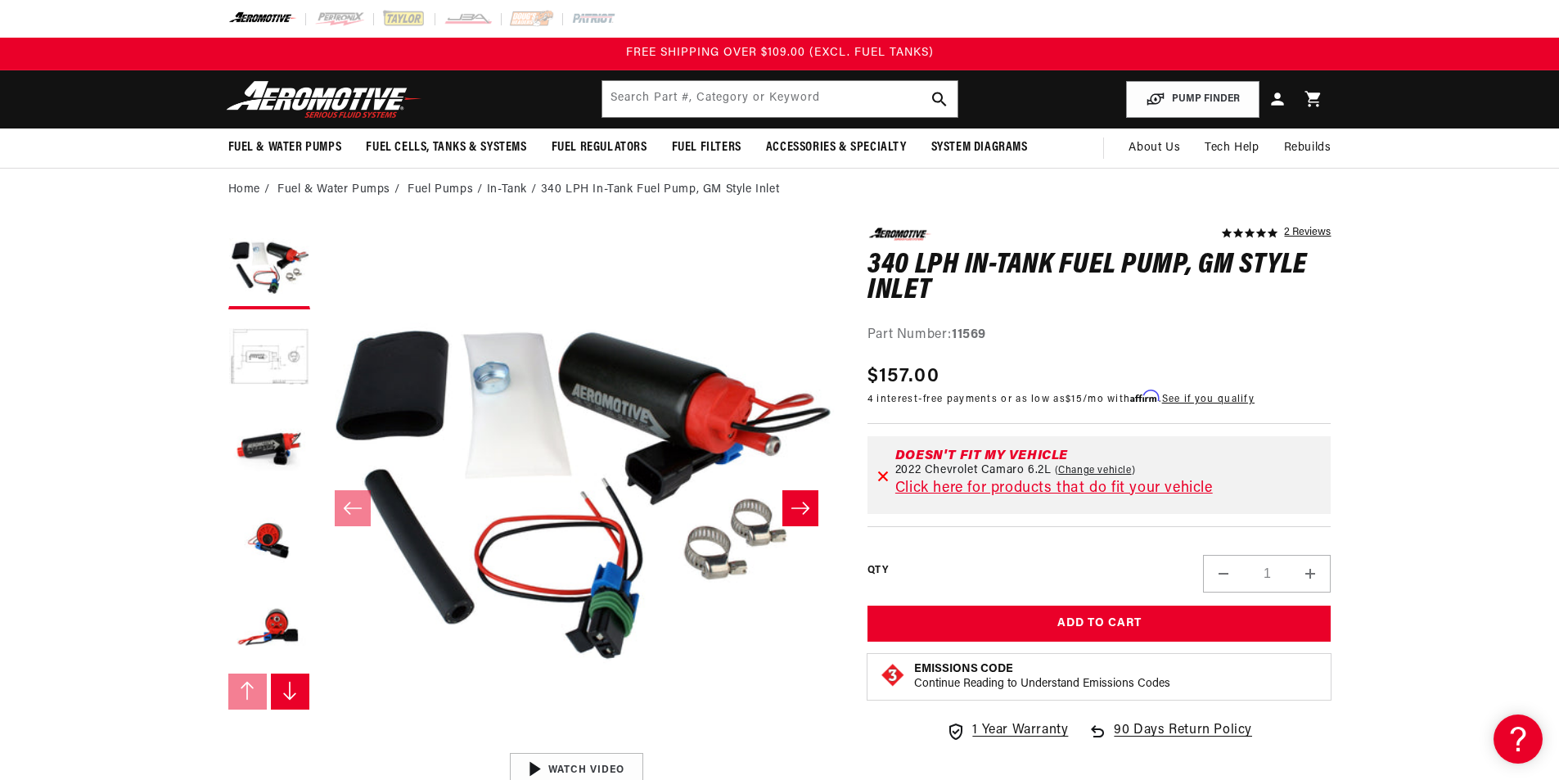
click at [804, 506] on icon "Slide right" at bounding box center [800, 508] width 20 height 16
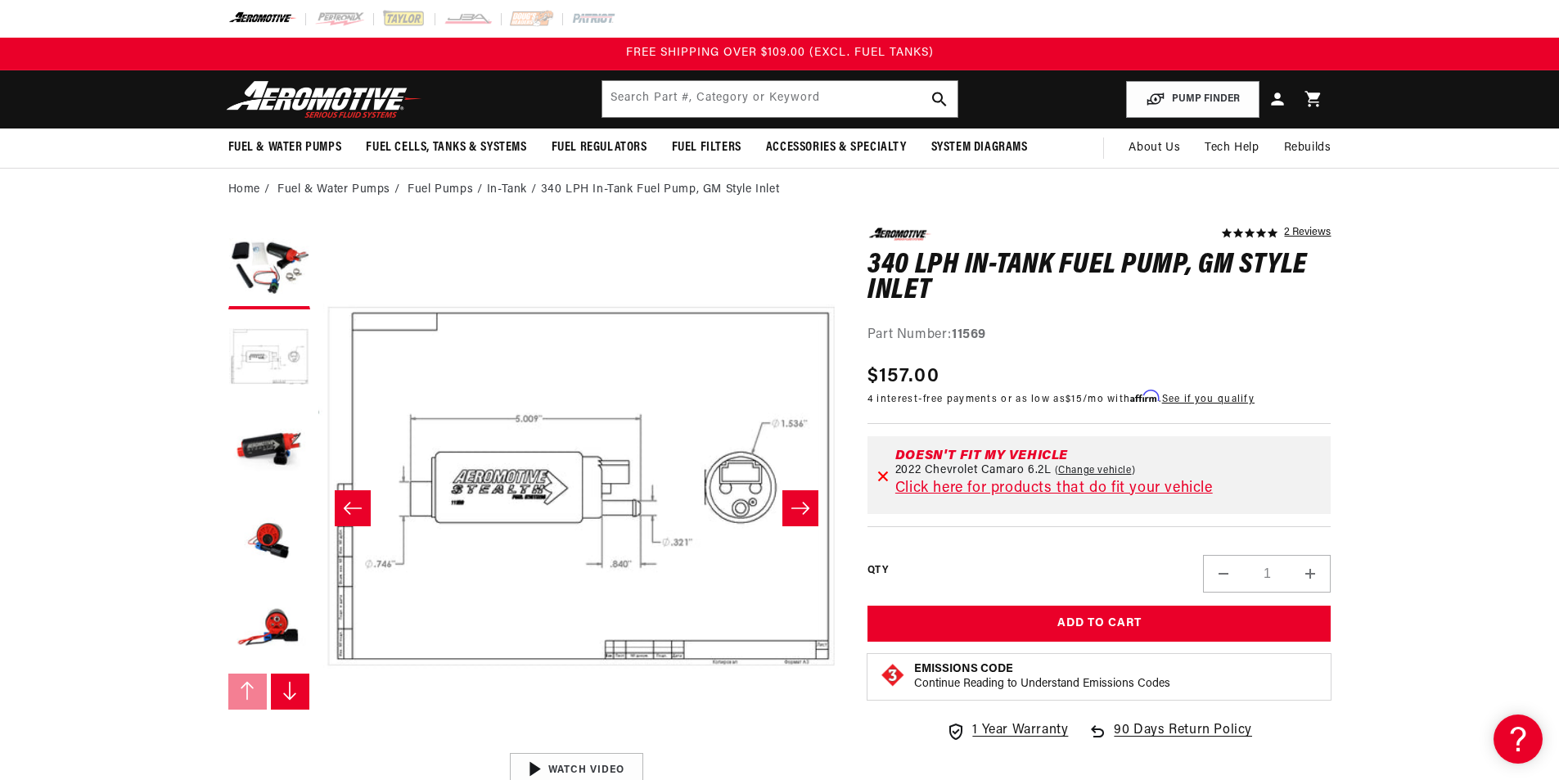
scroll to position [0, 516]
click at [804, 506] on icon "Slide right" at bounding box center [800, 508] width 20 height 16
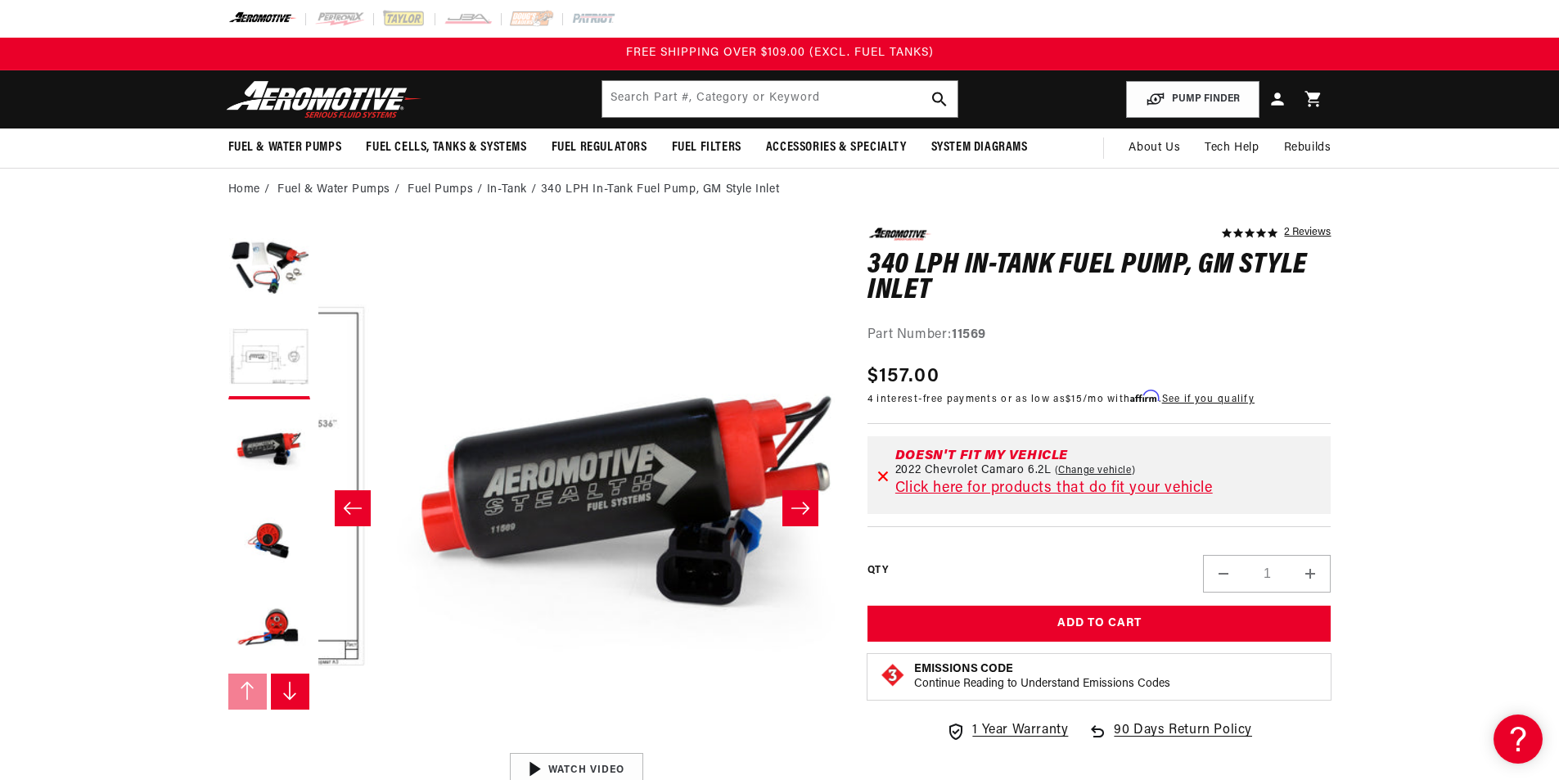
scroll to position [0, 1033]
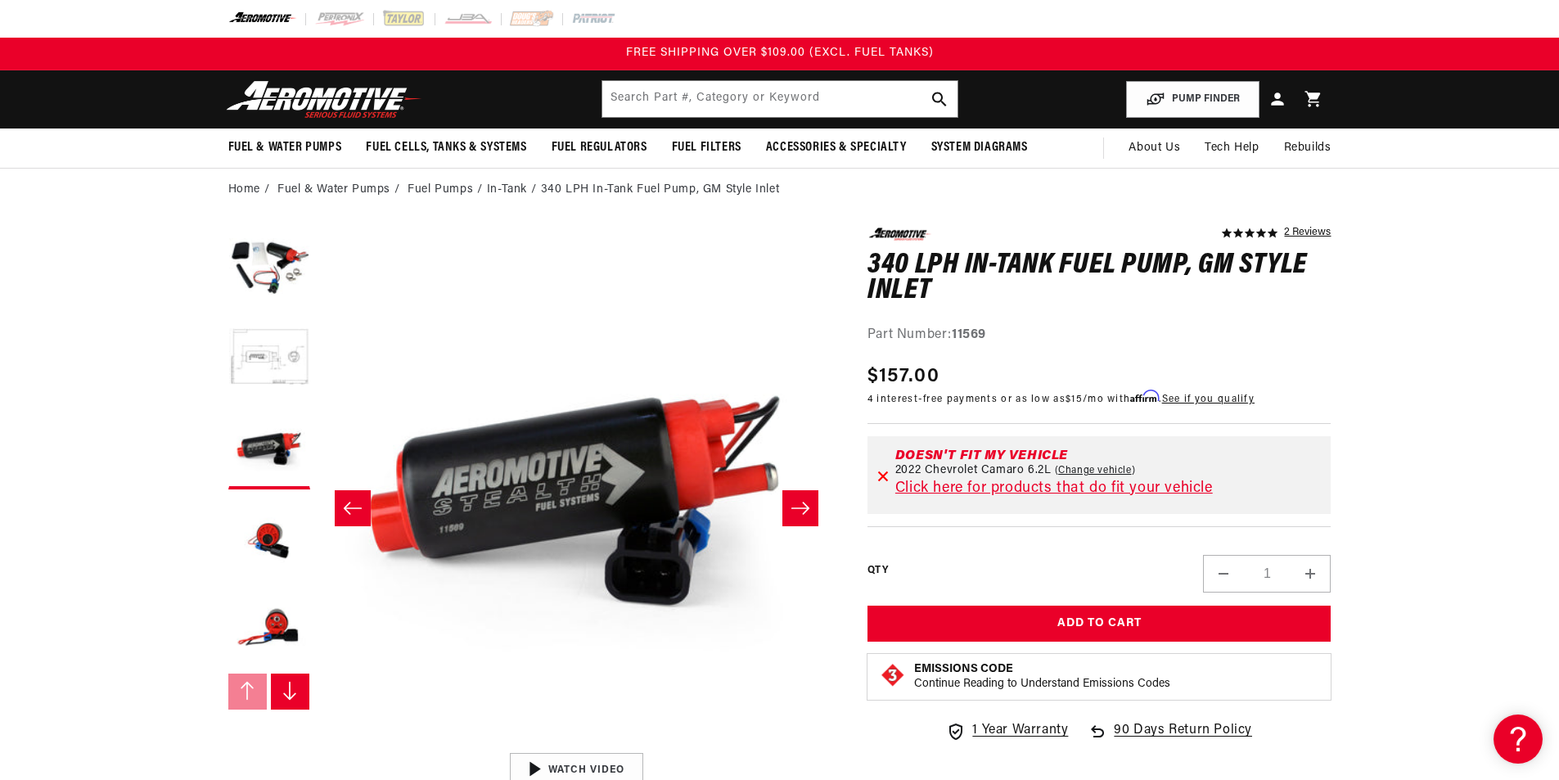
click at [804, 506] on icon "Slide right" at bounding box center [800, 508] width 20 height 16
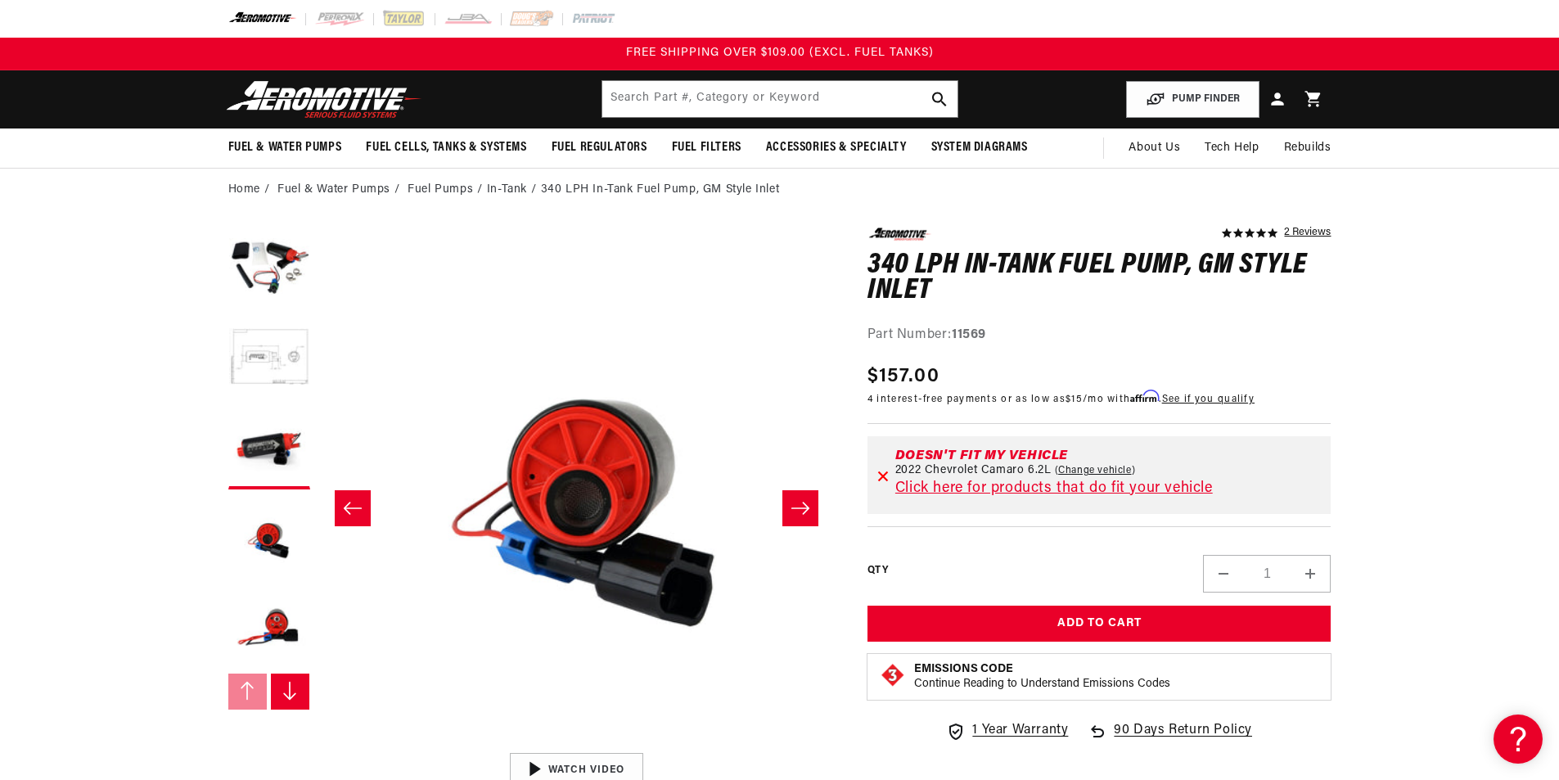
scroll to position [0, 1550]
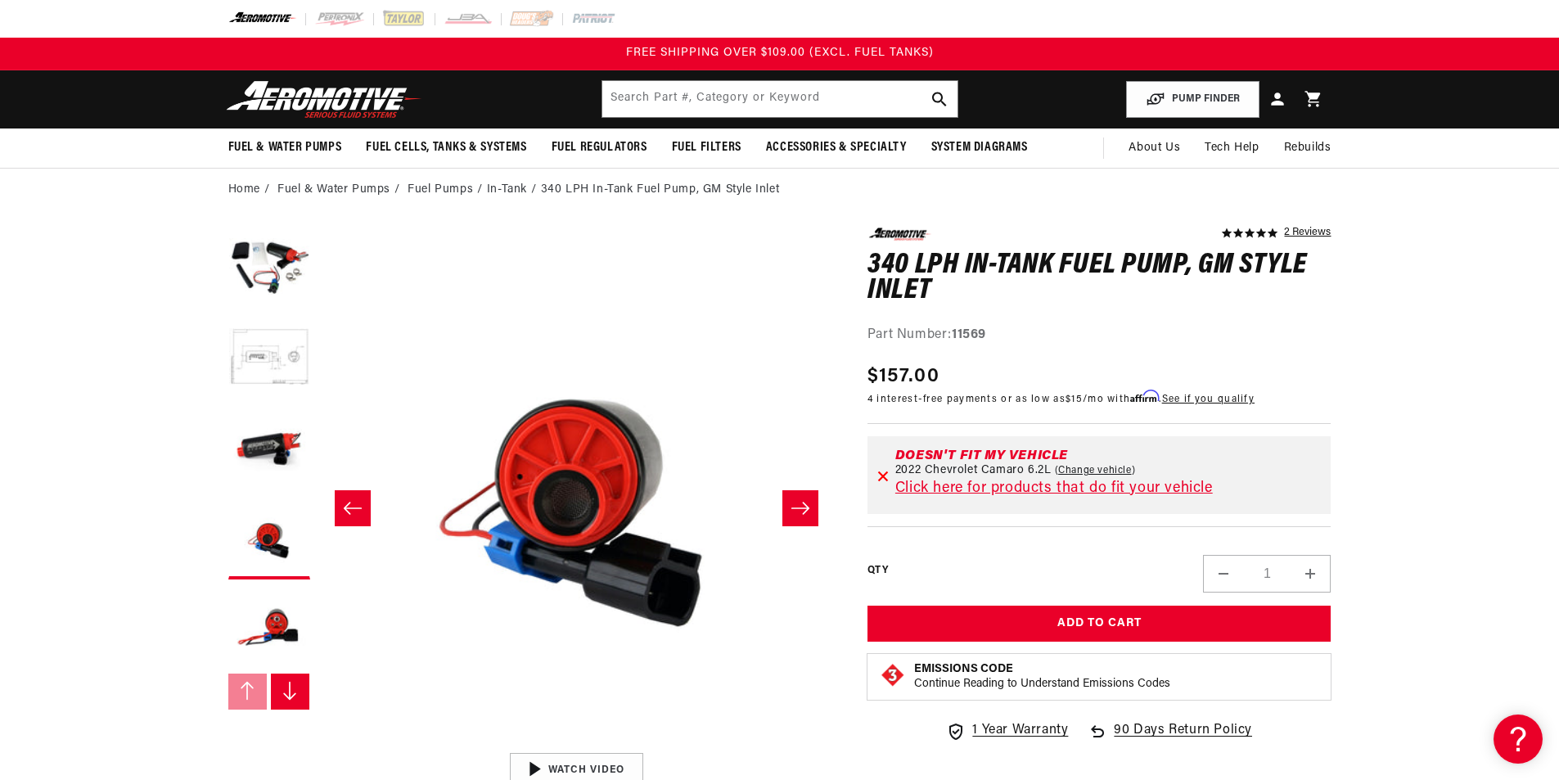
click at [804, 506] on icon "Slide right" at bounding box center [800, 508] width 20 height 16
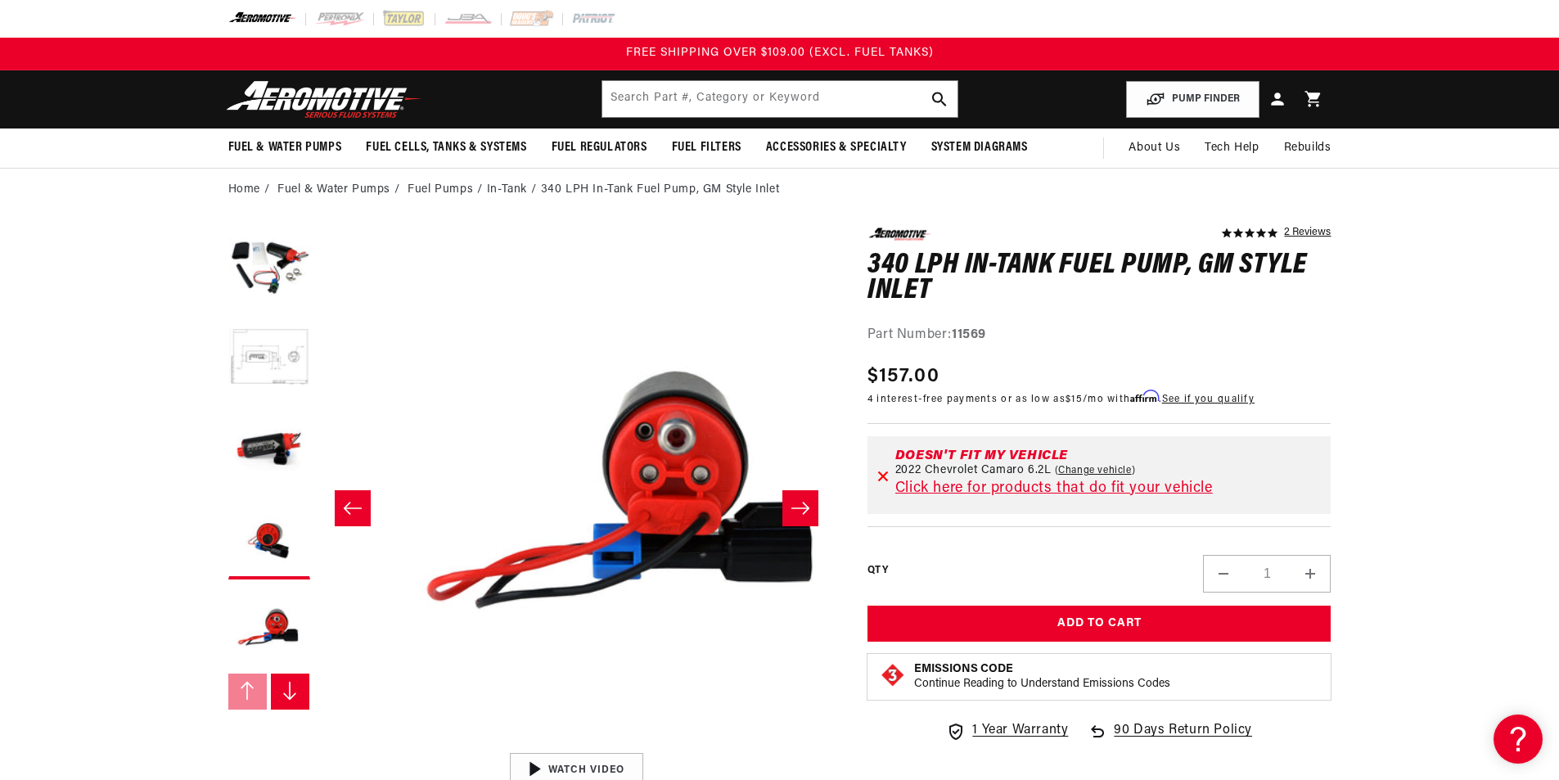
scroll to position [0, 2067]
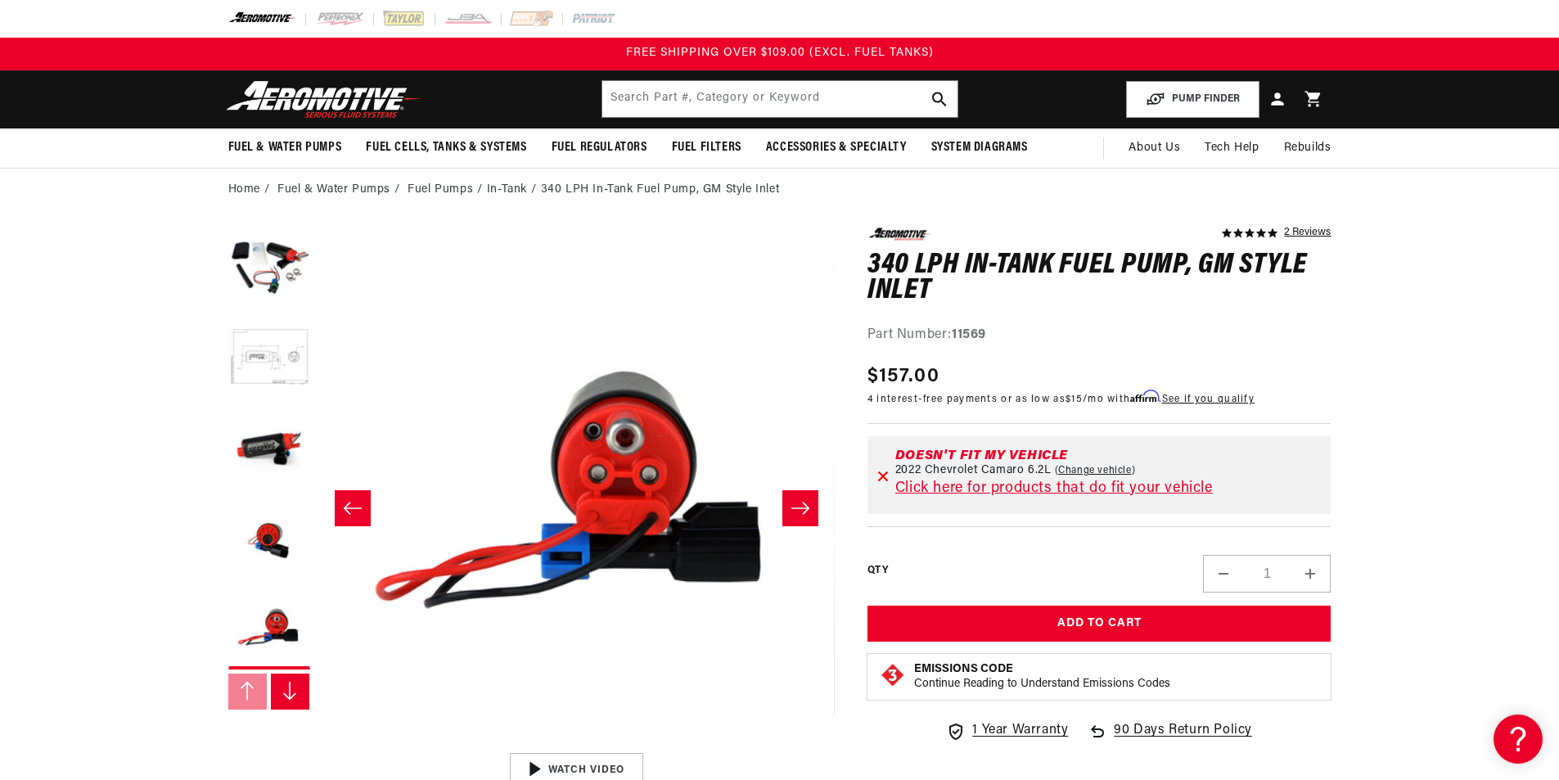
click at [804, 506] on icon "Slide right" at bounding box center [800, 508] width 20 height 16
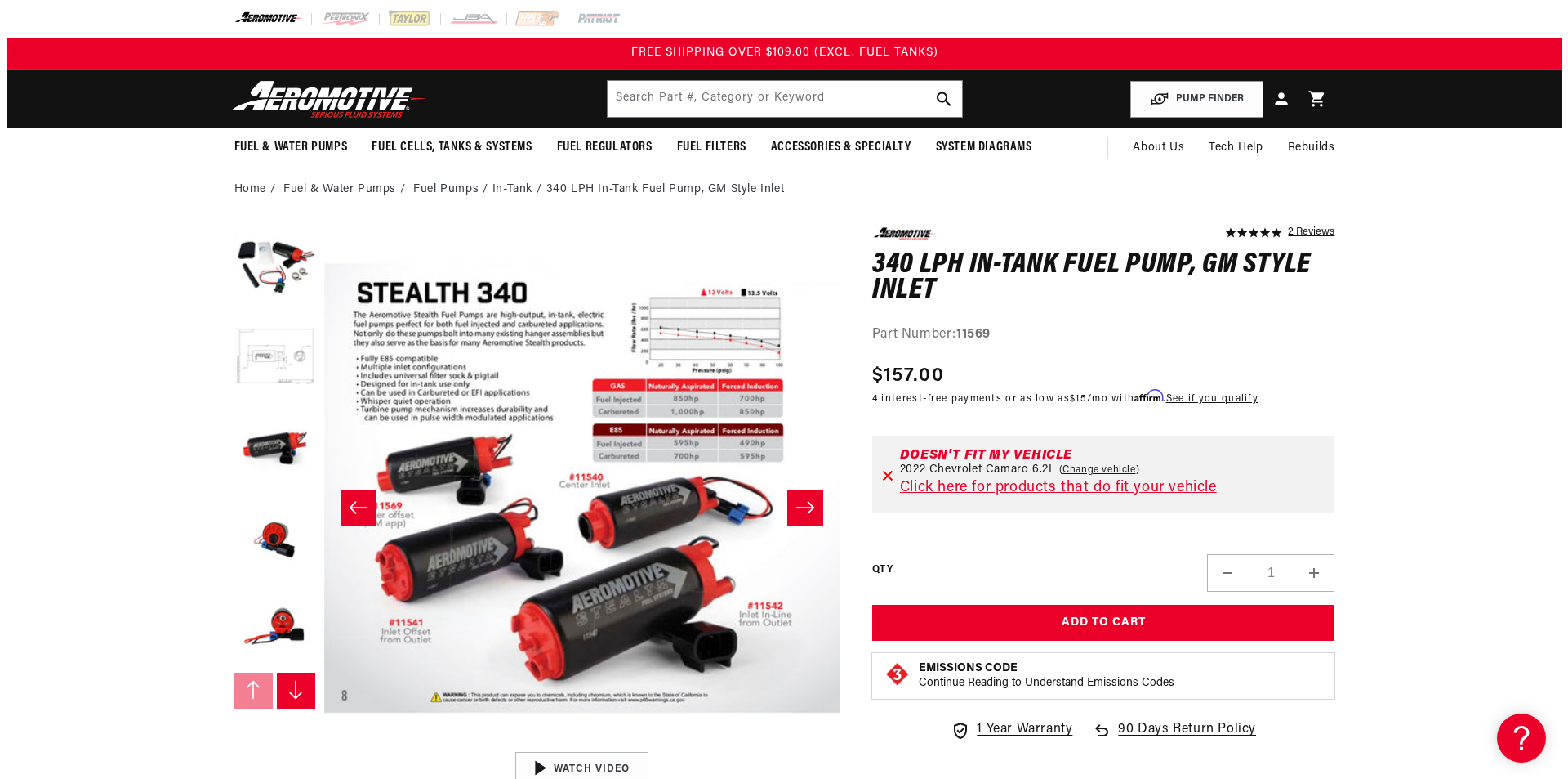
scroll to position [90, 0]
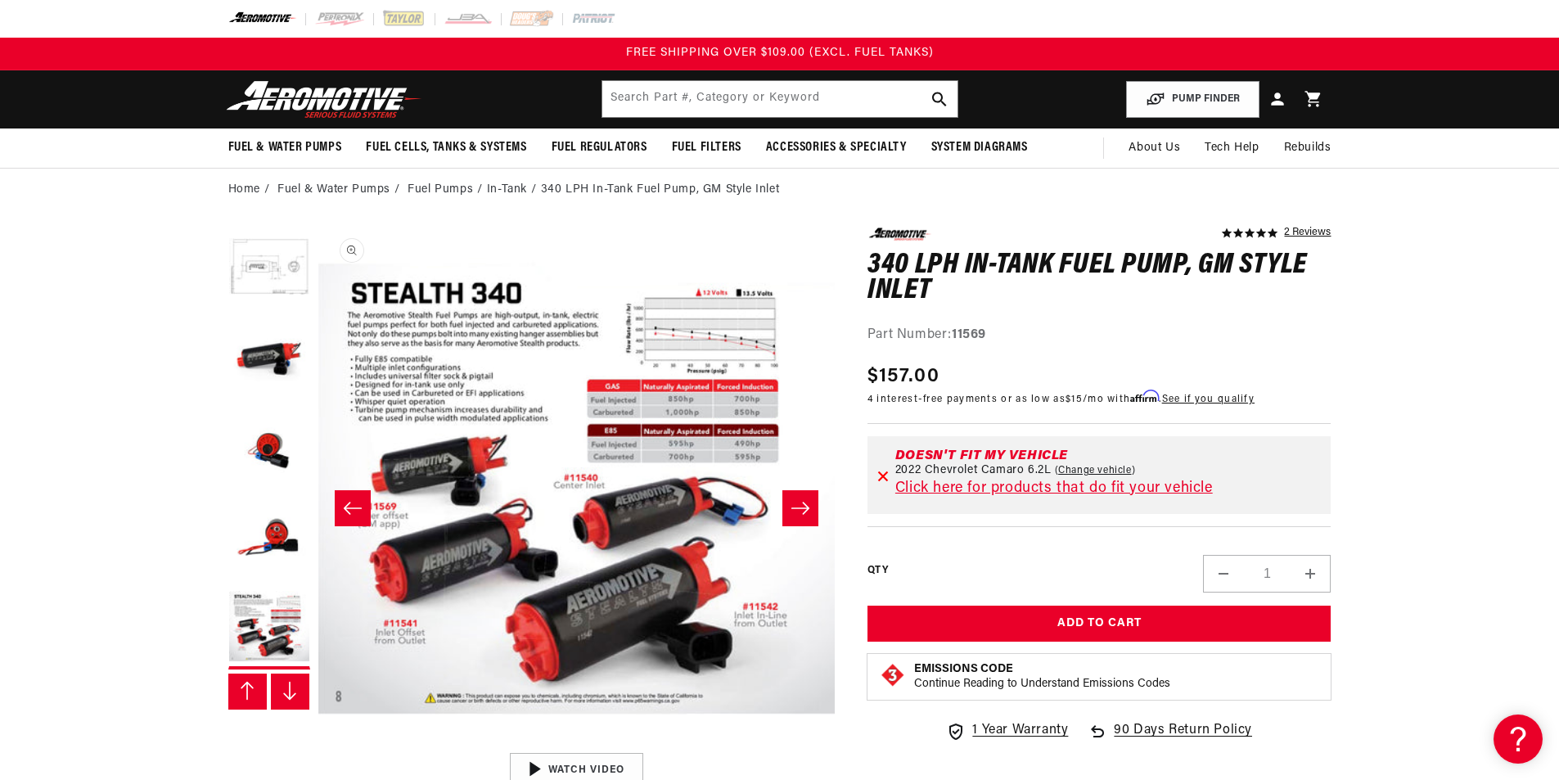
click at [317, 744] on button "Open media 6 in modal" at bounding box center [317, 744] width 0 height 0
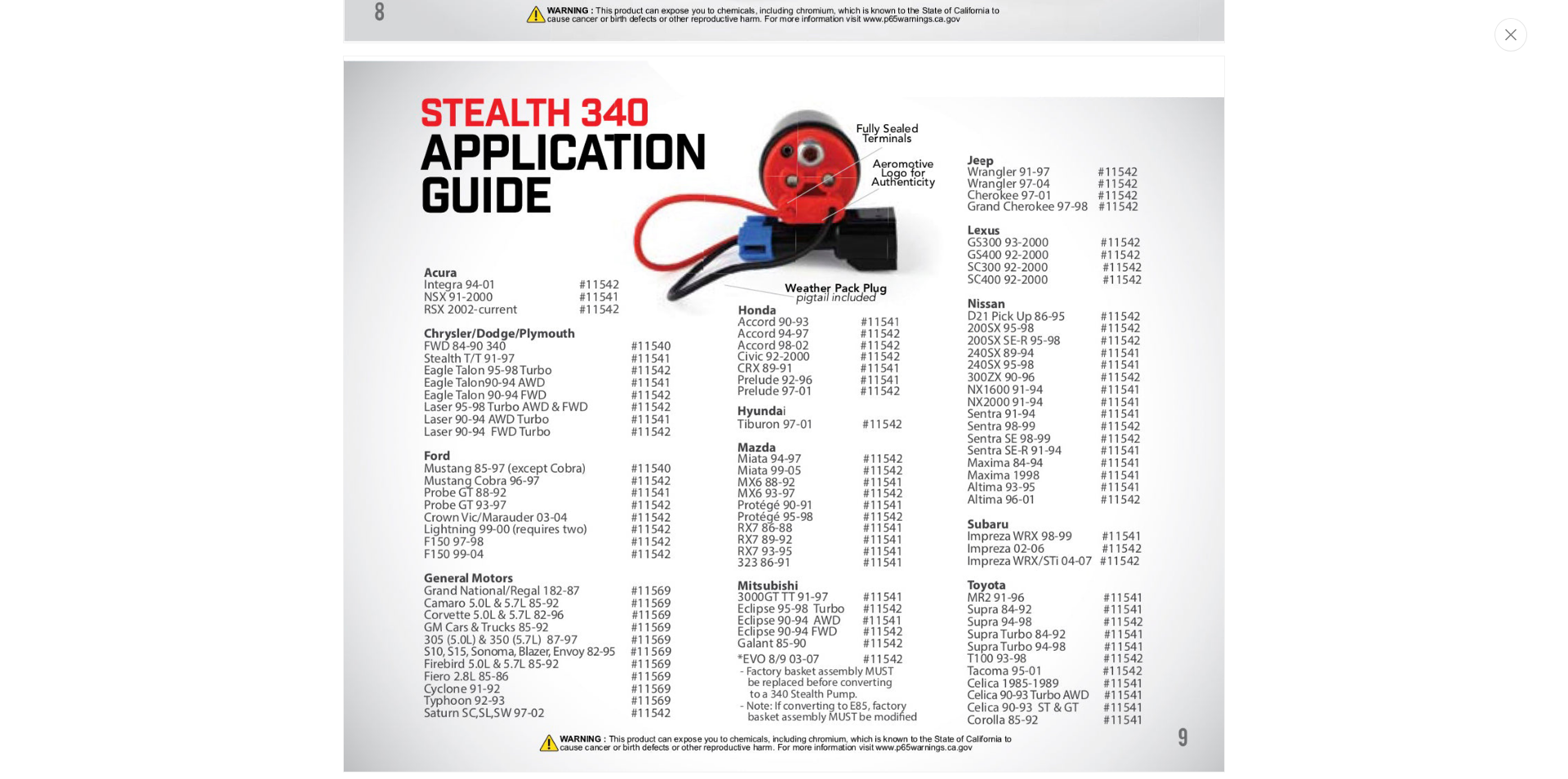
scroll to position [3812, 0]
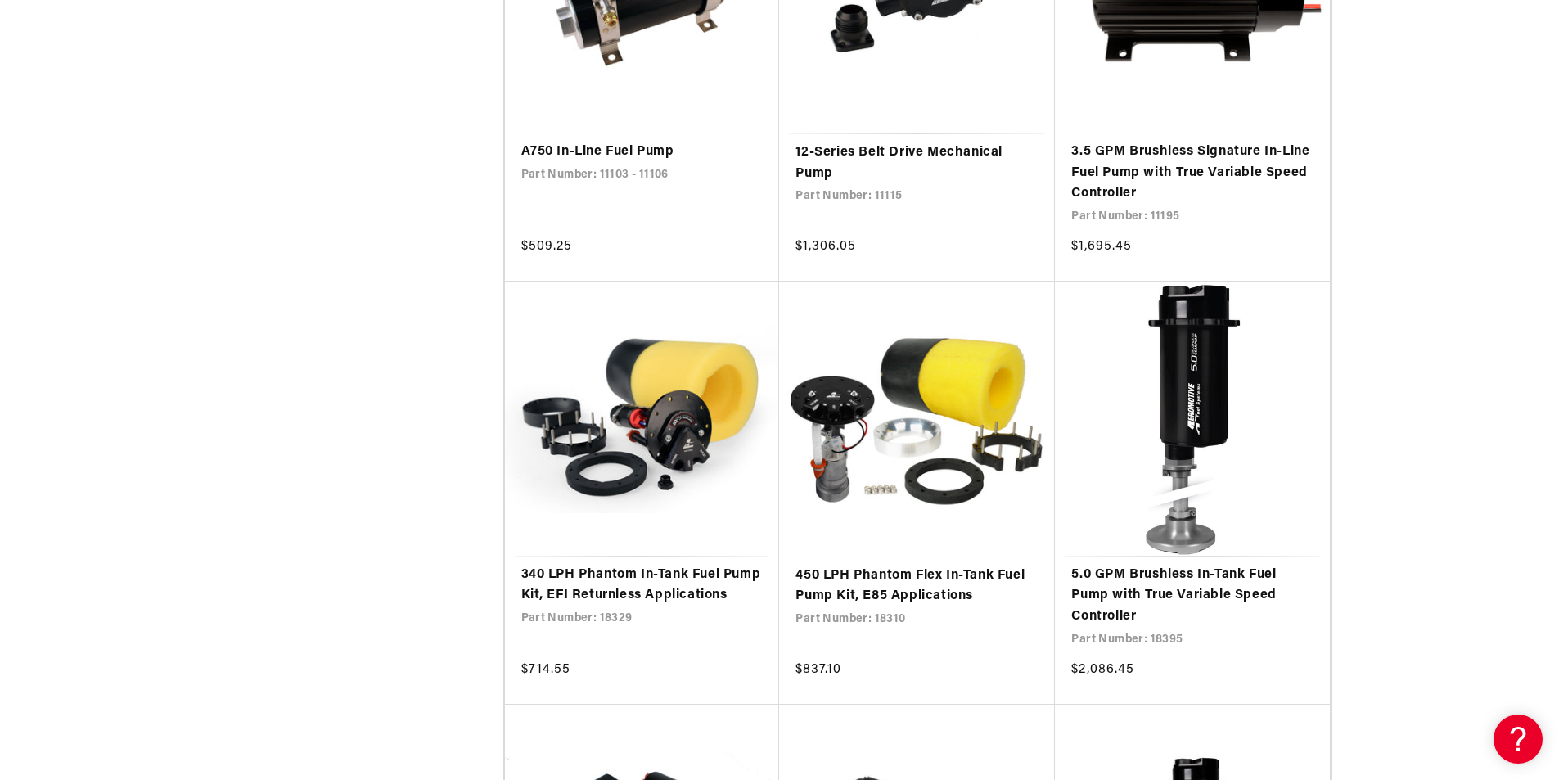
scroll to position [2700, 0]
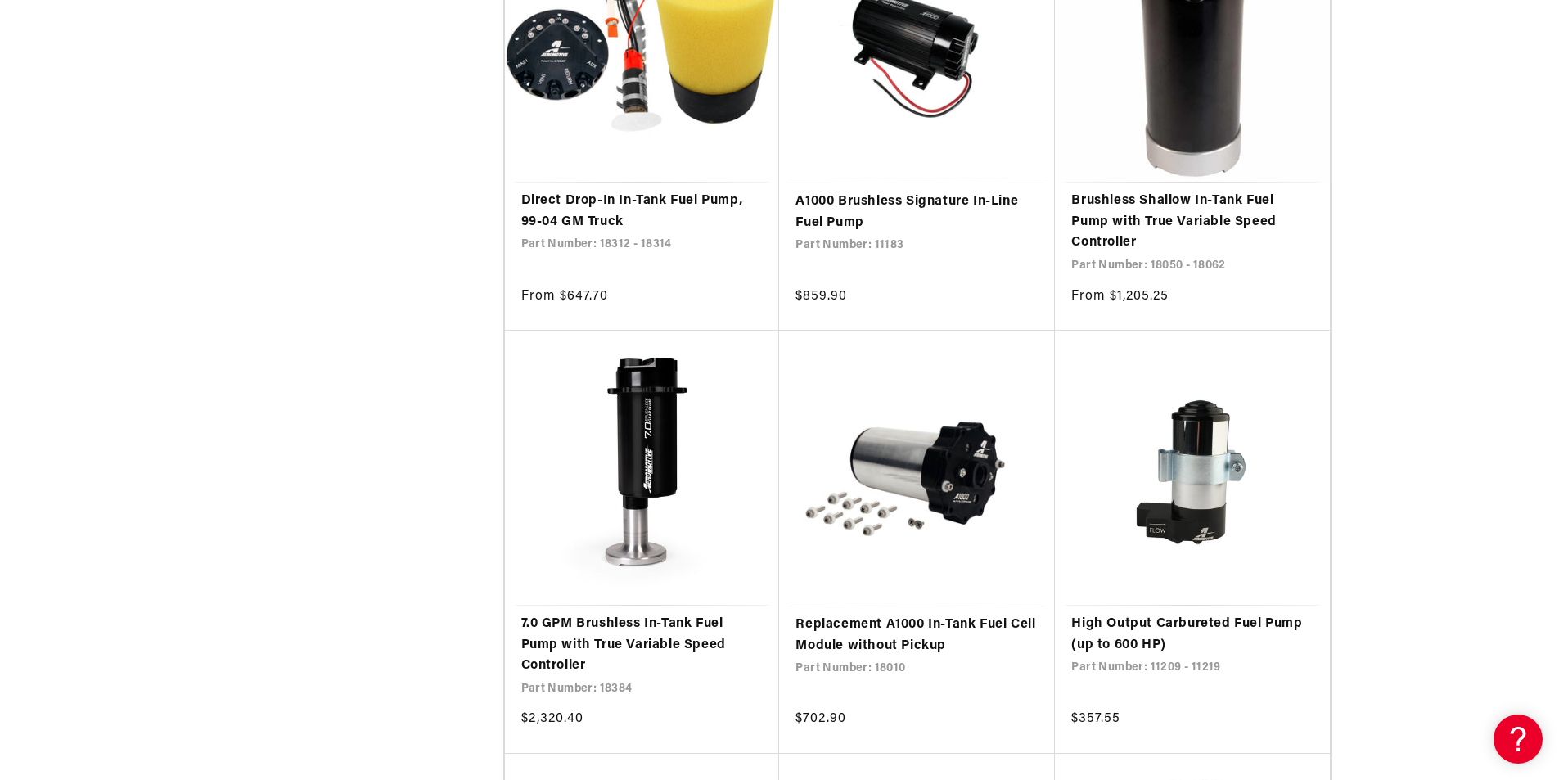
scroll to position [3927, 0]
